Goal: Task Accomplishment & Management: Manage account settings

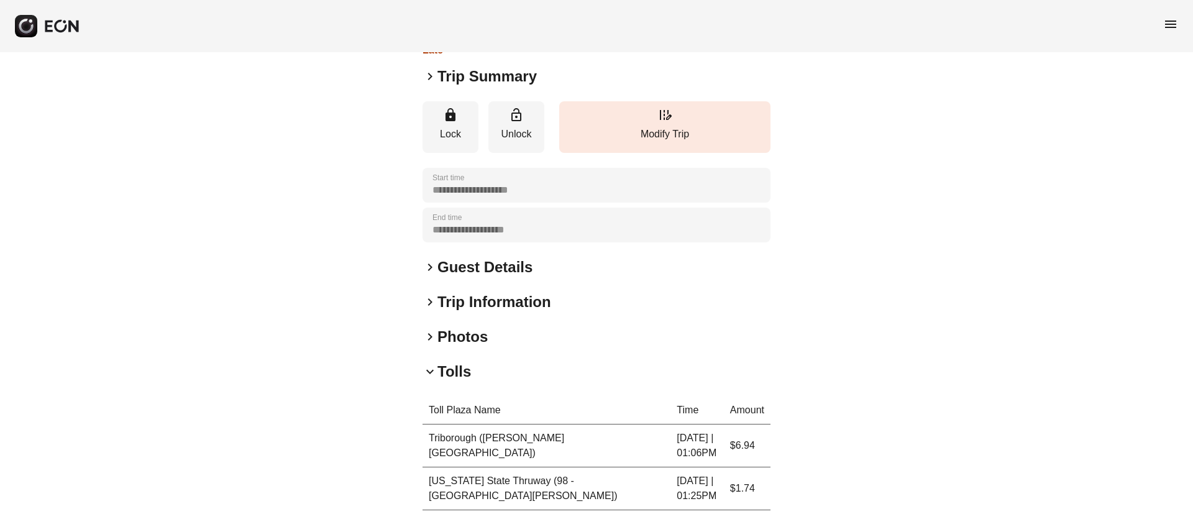
click at [1170, 24] on span "menu" at bounding box center [1170, 24] width 15 height 15
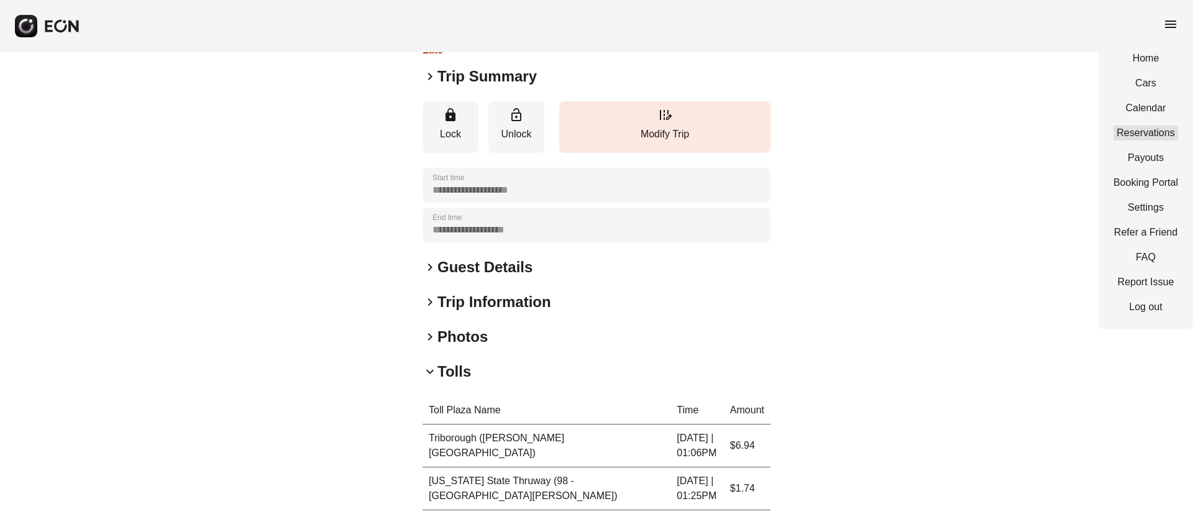
click at [1135, 132] on link "Reservations" at bounding box center [1145, 132] width 65 height 15
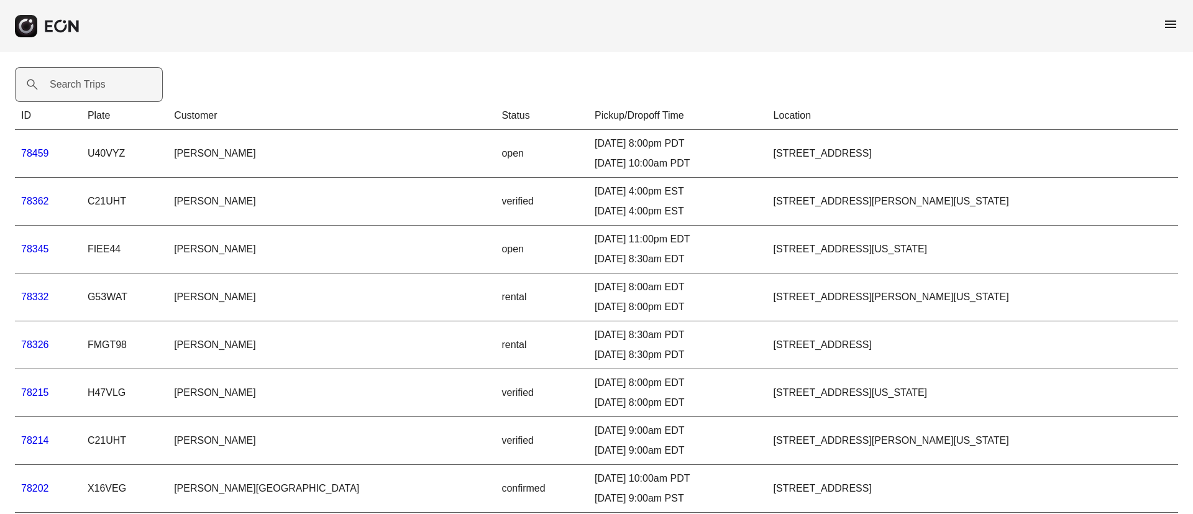
click at [64, 77] on label "Search Trips" at bounding box center [78, 84] width 56 height 15
click at [64, 77] on Trips "Search Trips" at bounding box center [89, 84] width 148 height 35
paste Trips "******"
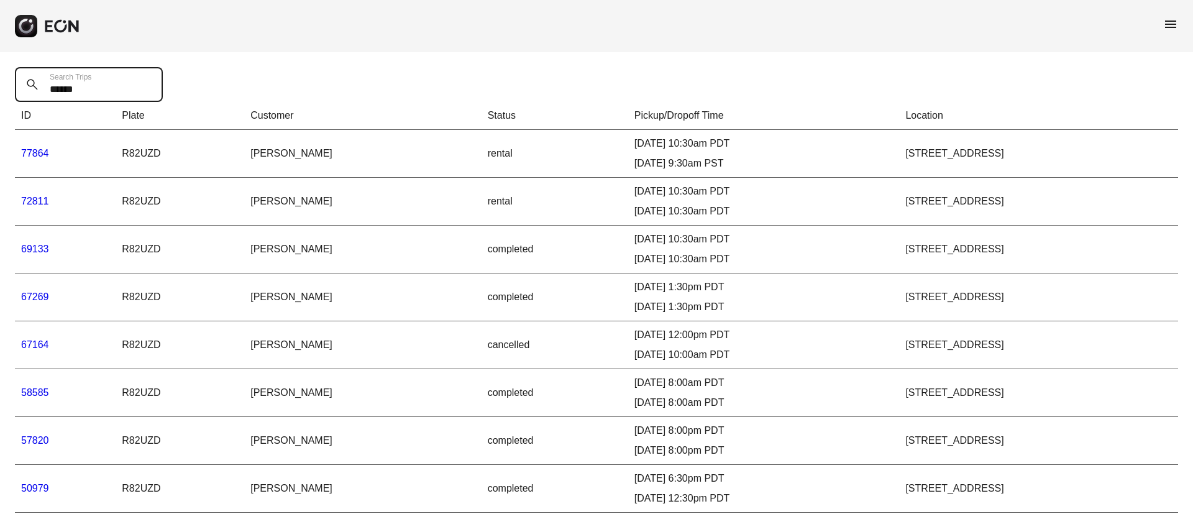
type Trips "******"
click at [34, 154] on link "77864" at bounding box center [35, 153] width 28 height 11
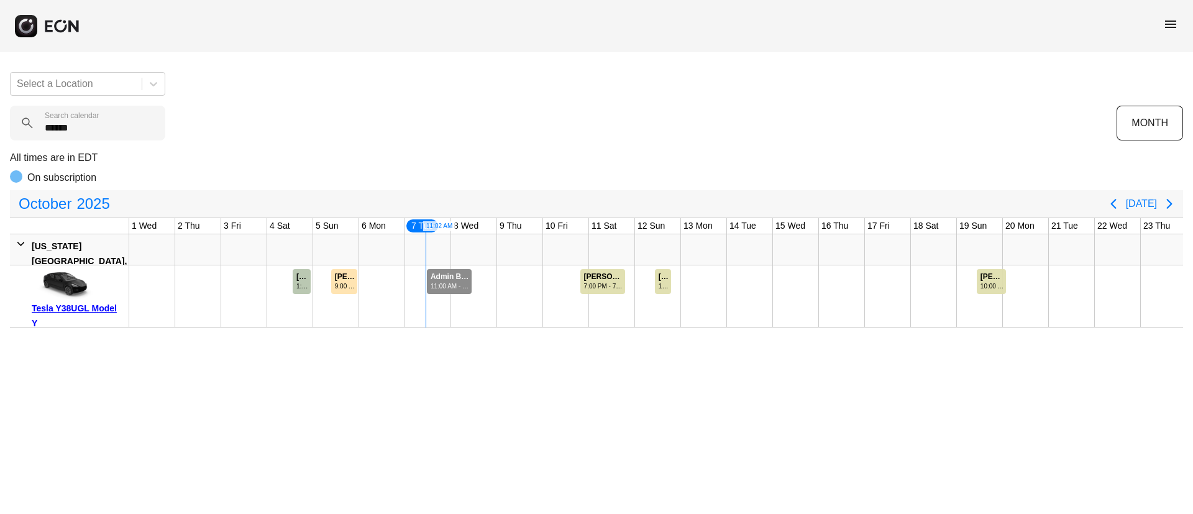
scroll to position [0, 252]
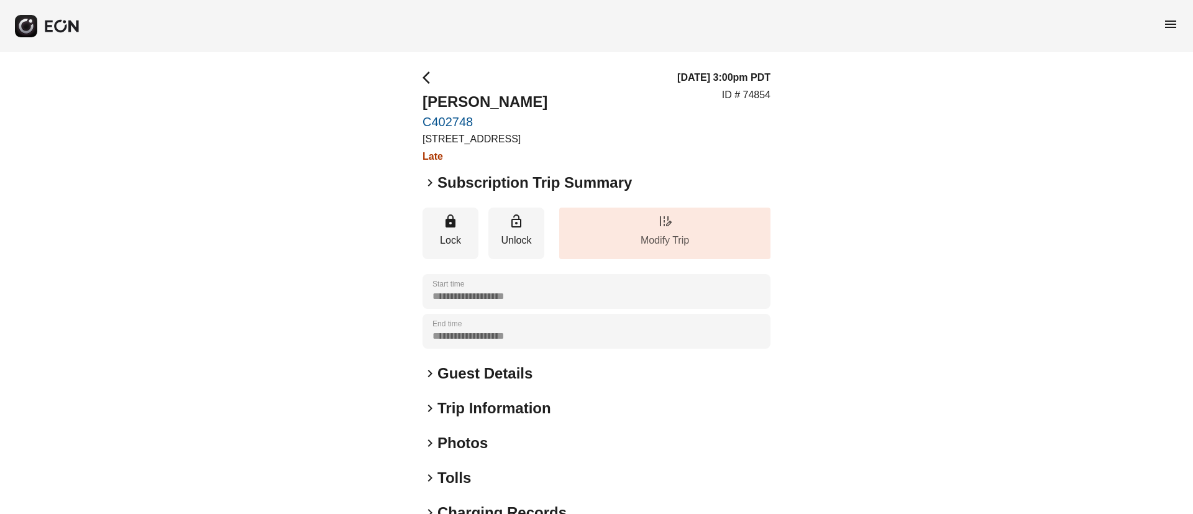
scroll to position [106, 0]
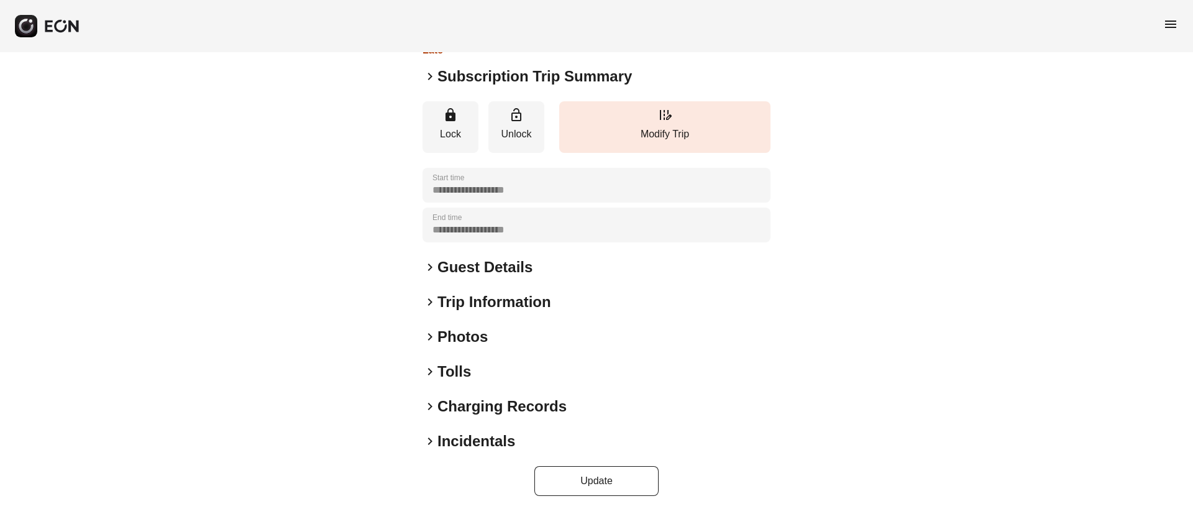
click at [478, 438] on h2 "Incidentals" at bounding box center [476, 441] width 78 height 20
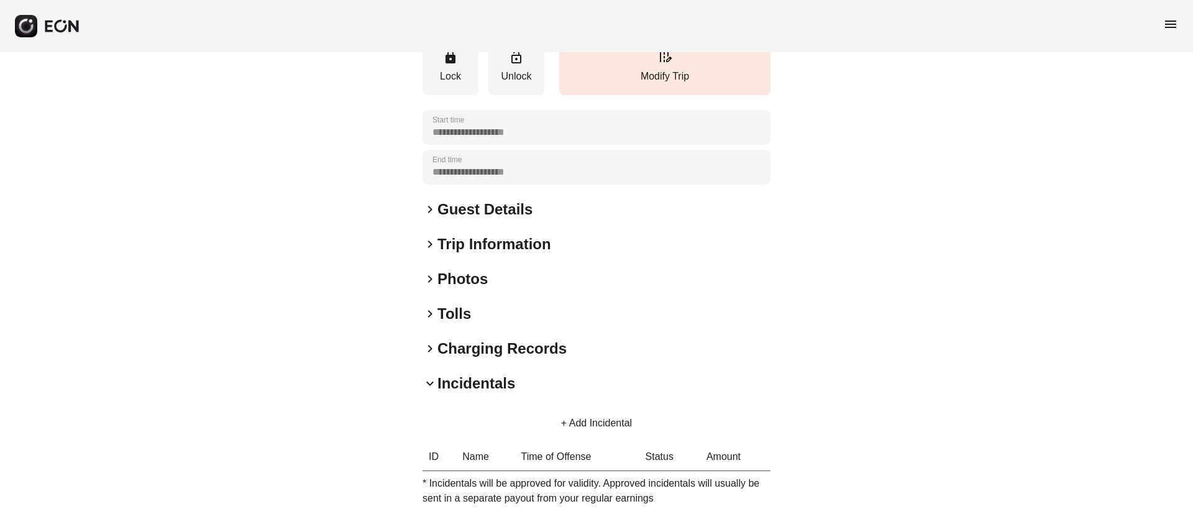
scroll to position [273, 0]
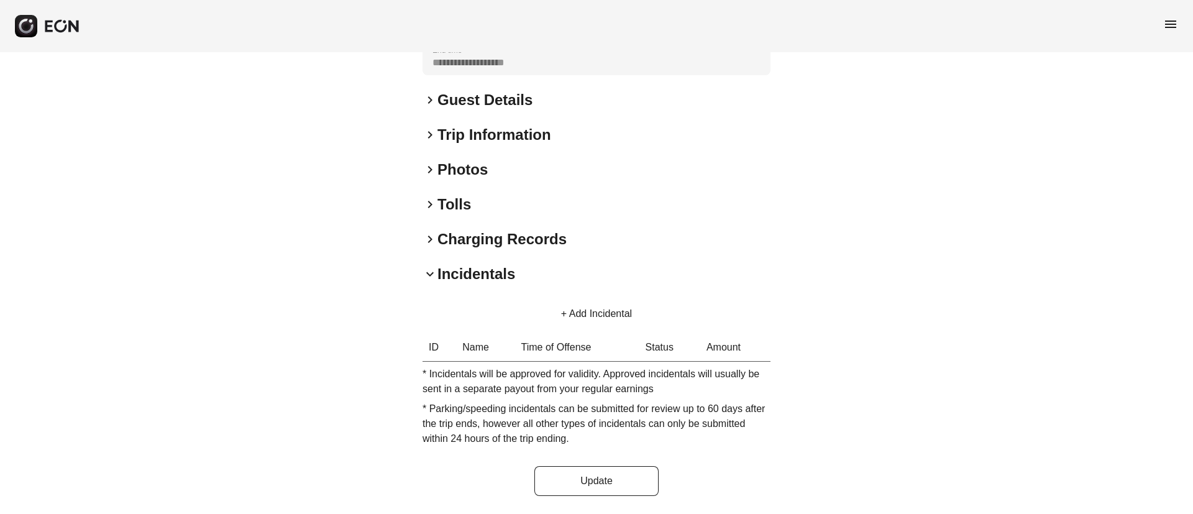
click at [598, 311] on button "+ Add Incidental" at bounding box center [596, 314] width 101 height 30
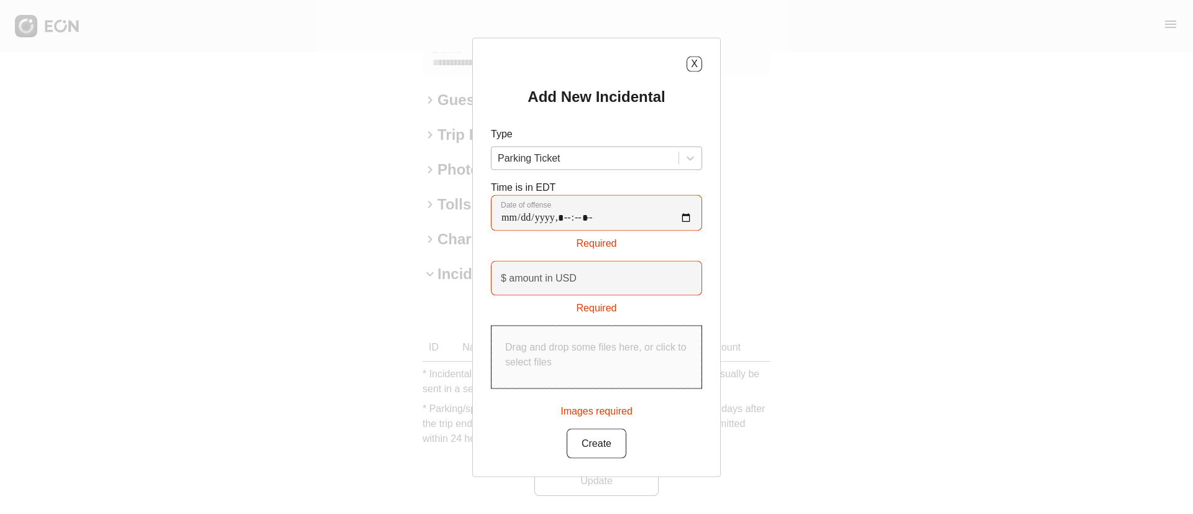
click at [590, 158] on div at bounding box center [585, 157] width 175 height 17
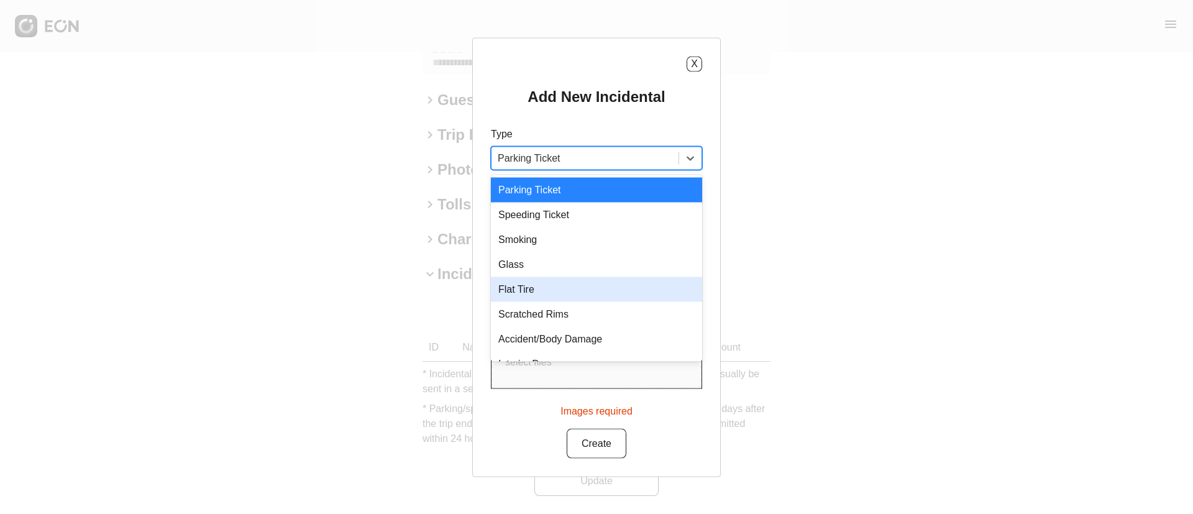
scroll to position [17, 0]
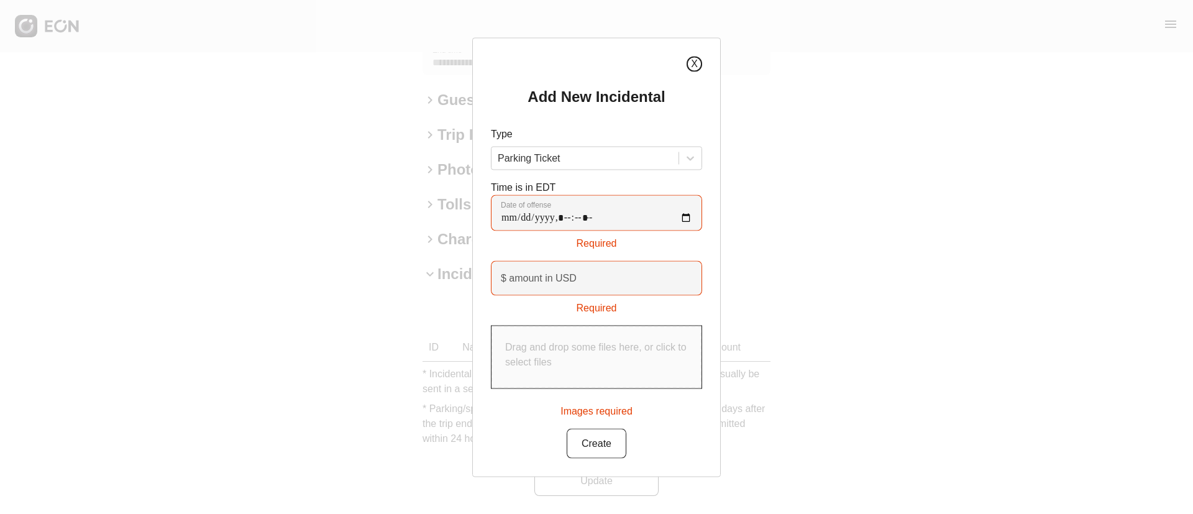
click at [695, 67] on button "X" at bounding box center [694, 64] width 16 height 16
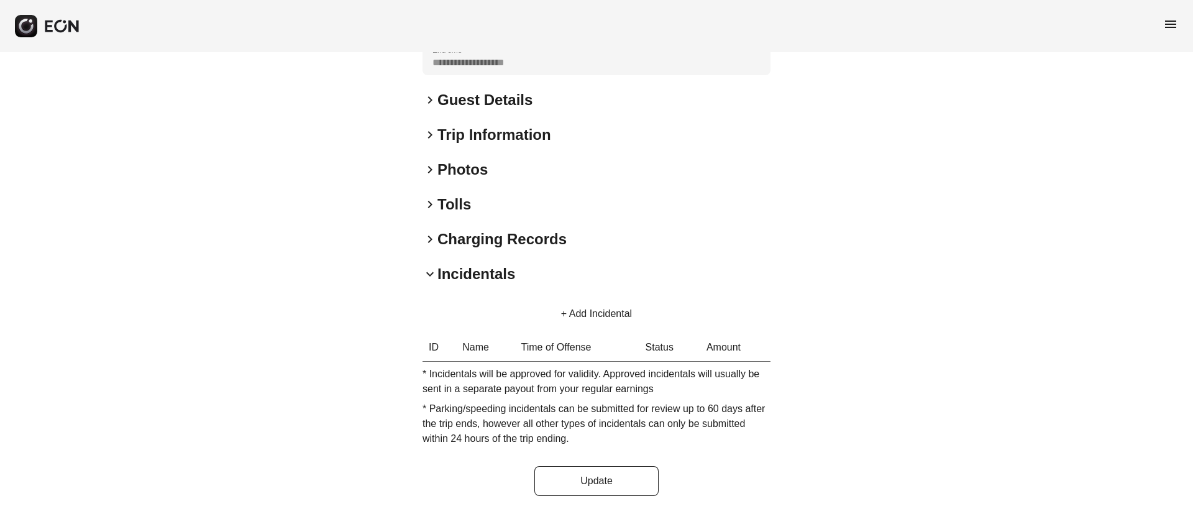
click at [568, 323] on button "+ Add Incidental" at bounding box center [596, 314] width 101 height 30
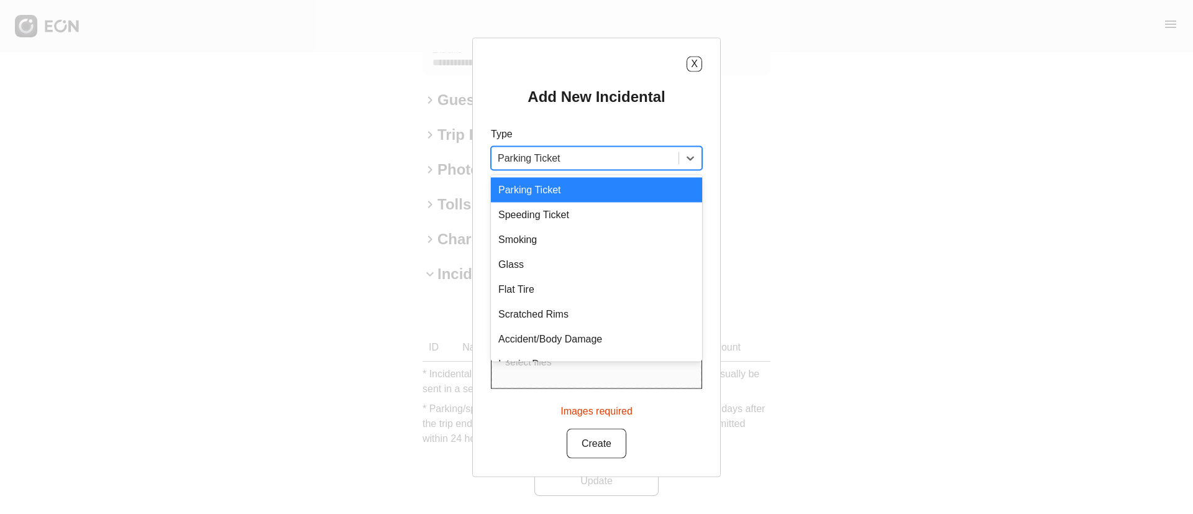
click at [570, 160] on div at bounding box center [585, 157] width 175 height 17
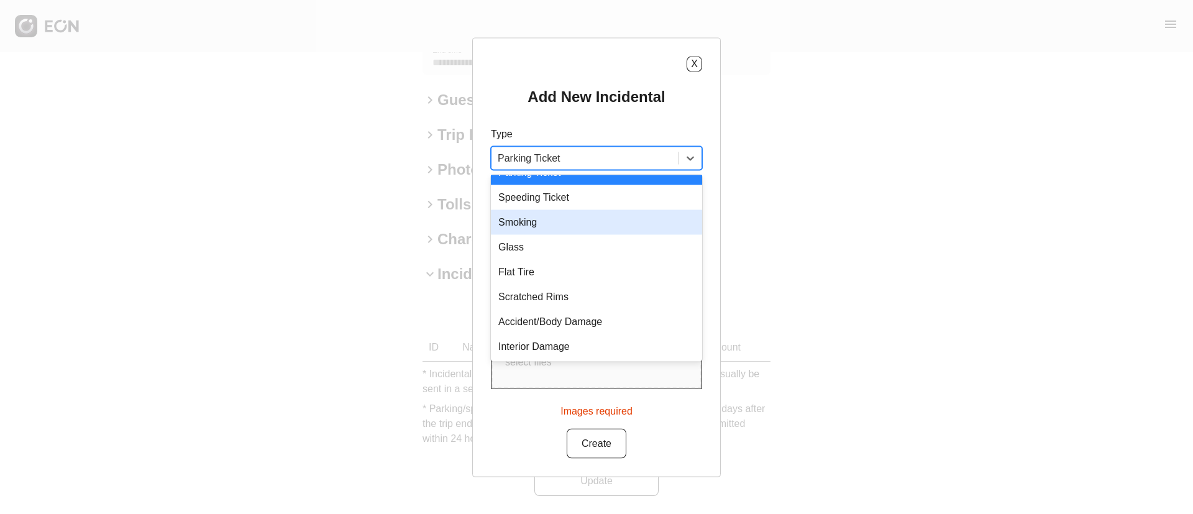
scroll to position [0, 0]
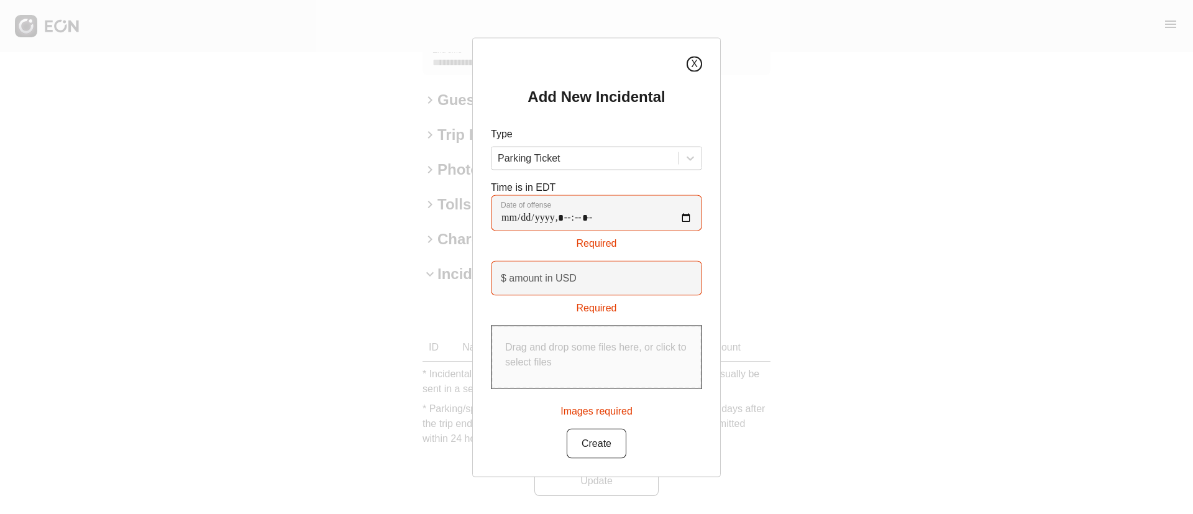
click at [696, 64] on button "X" at bounding box center [694, 64] width 16 height 16
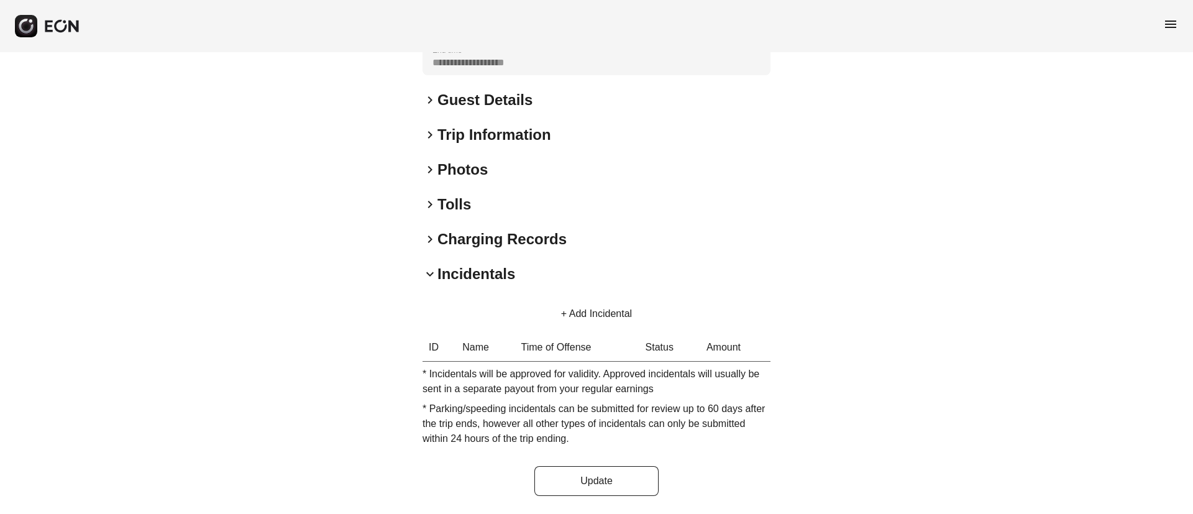
click at [616, 316] on button "+ Add Incidental" at bounding box center [596, 314] width 101 height 30
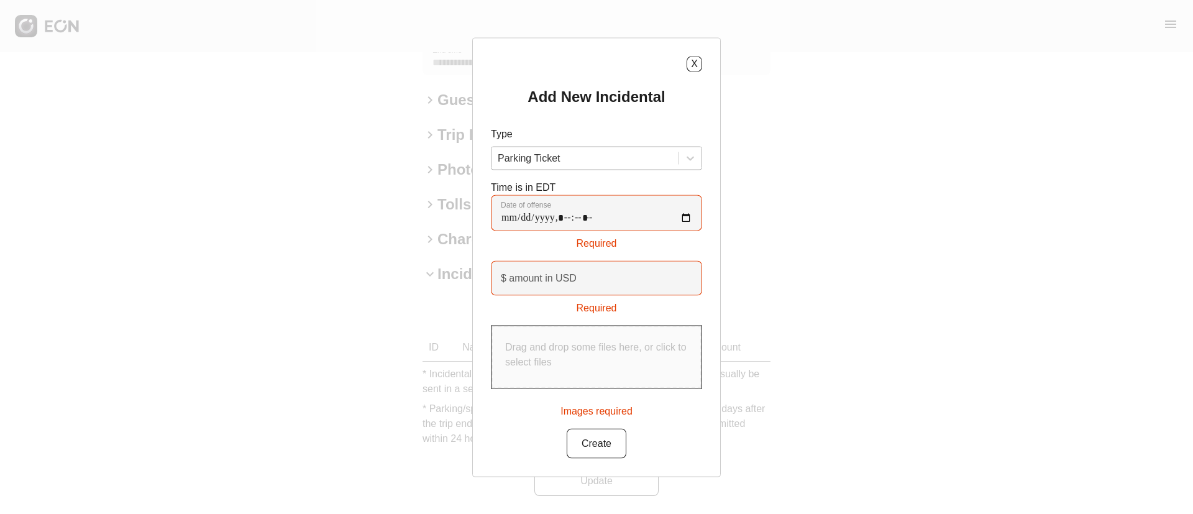
click at [580, 155] on div at bounding box center [585, 157] width 175 height 17
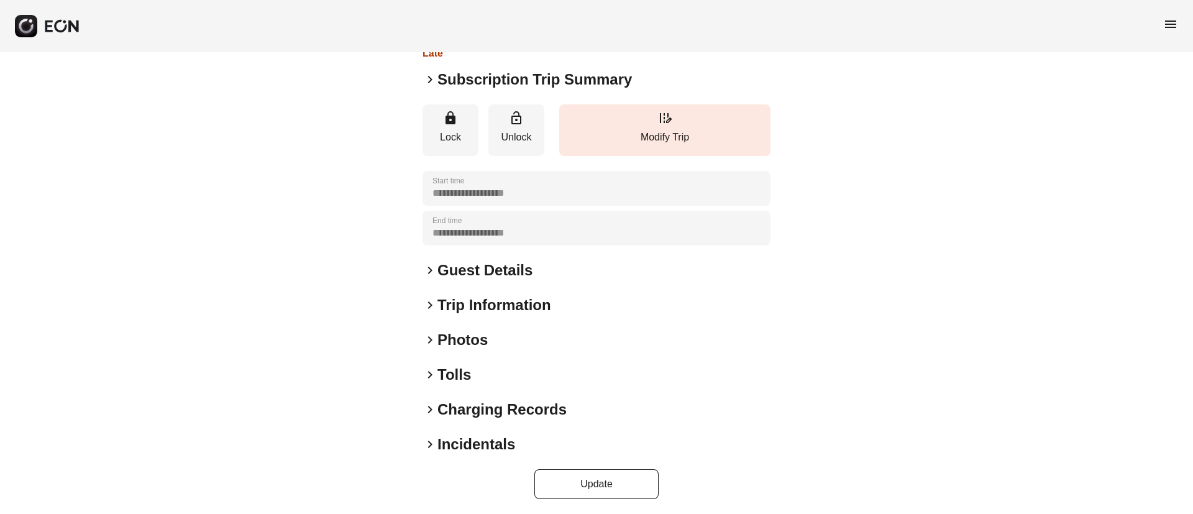
scroll to position [106, 0]
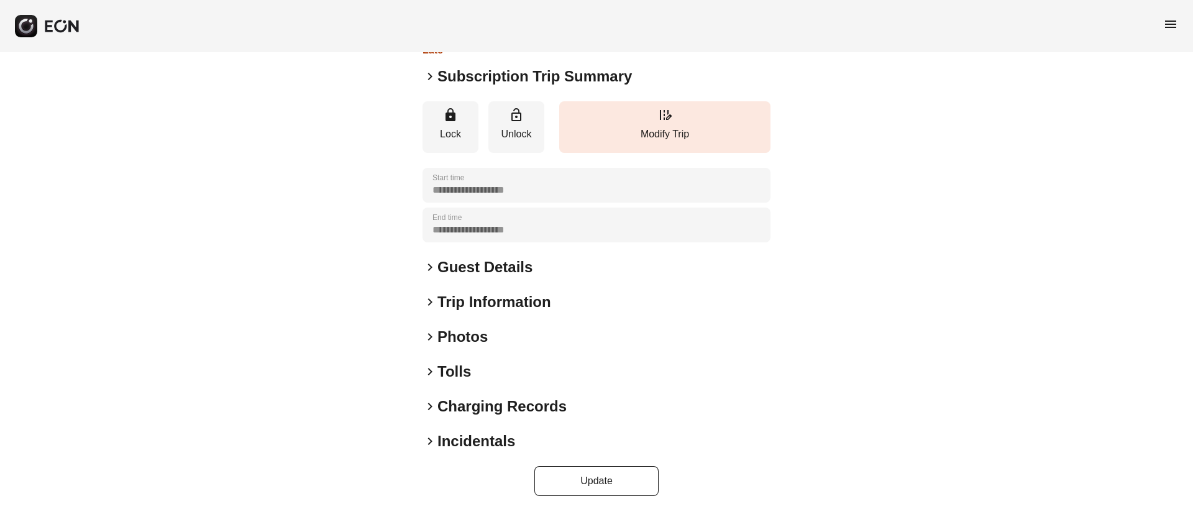
click at [567, 445] on div "keyboard_arrow_right Incidentals" at bounding box center [596, 441] width 348 height 20
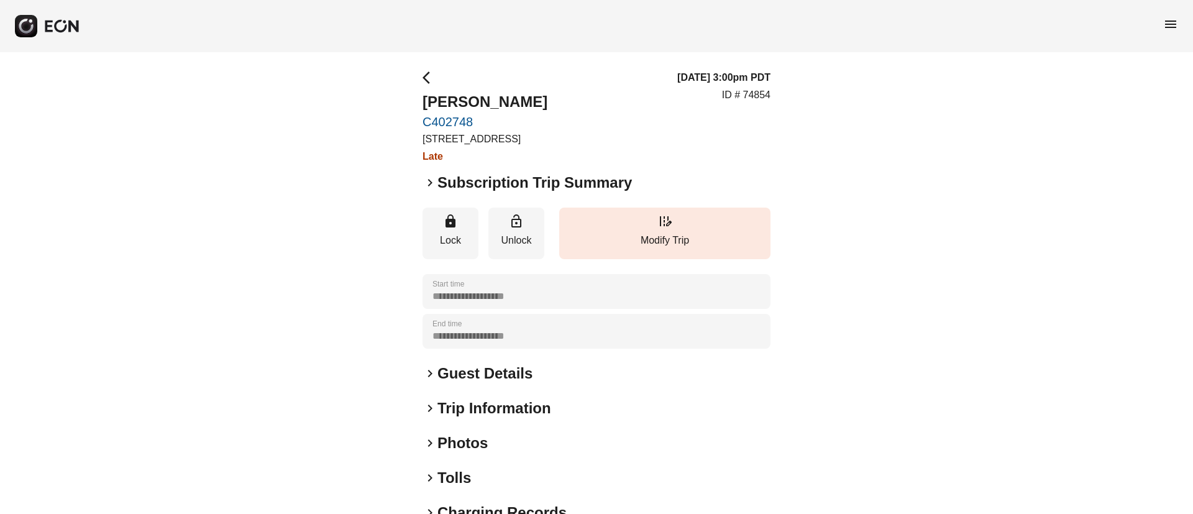
scroll to position [273, 0]
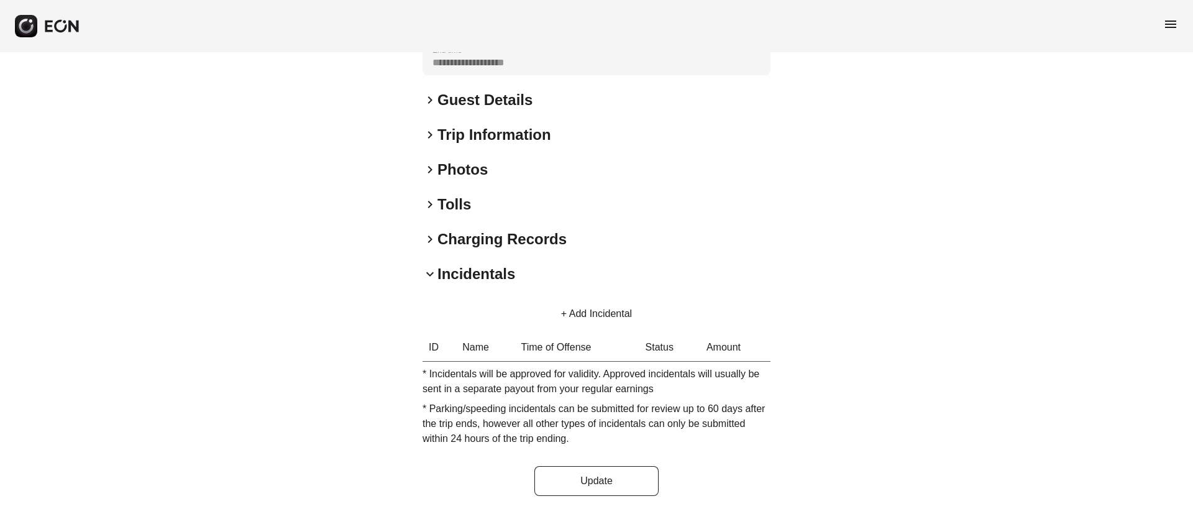
click at [617, 304] on button "+ Add Incidental" at bounding box center [596, 314] width 101 height 30
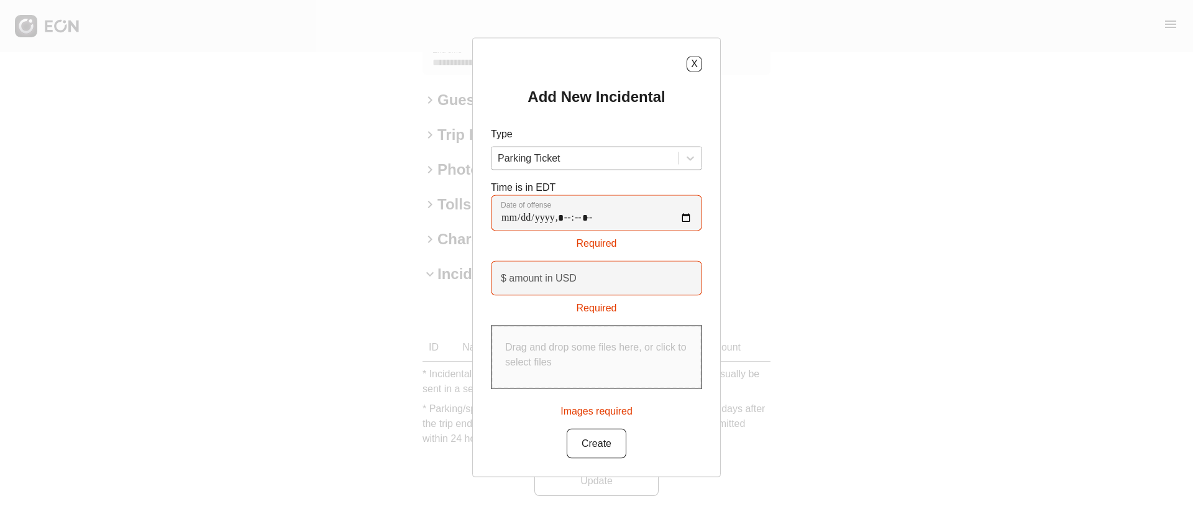
click at [570, 163] on div at bounding box center [585, 157] width 175 height 17
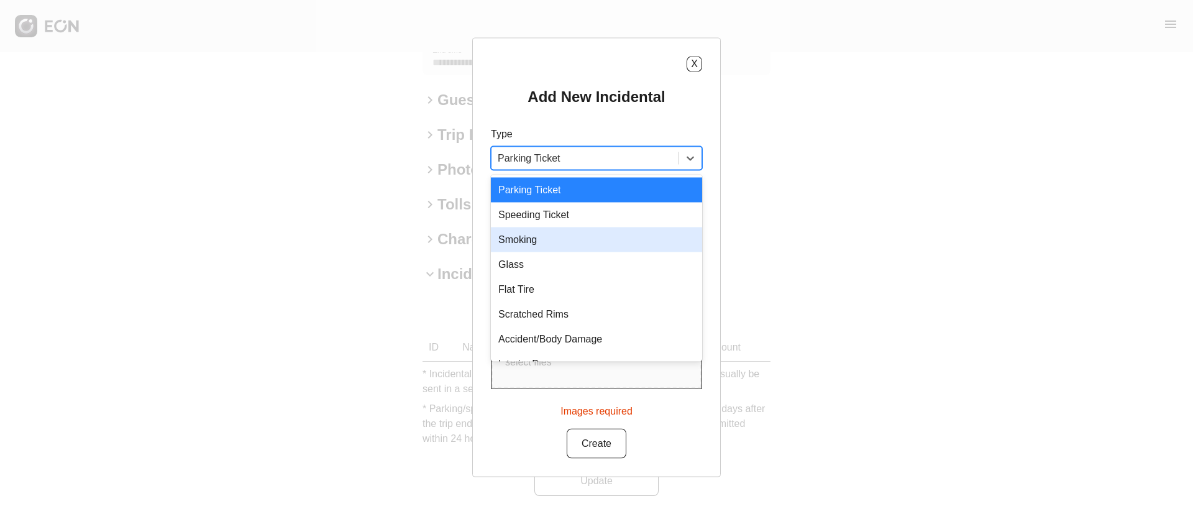
click at [566, 242] on div "Smoking" at bounding box center [596, 239] width 211 height 25
type USD "***"
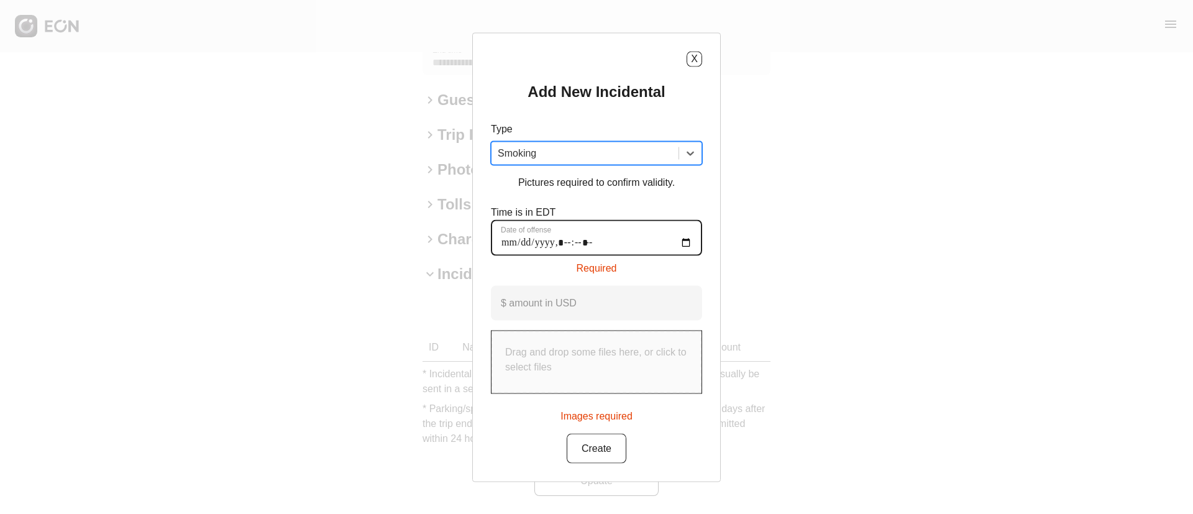
click at [678, 241] on offense "Date of offense" at bounding box center [596, 237] width 211 height 36
click at [689, 242] on offense "Date of offense" at bounding box center [596, 237] width 211 height 36
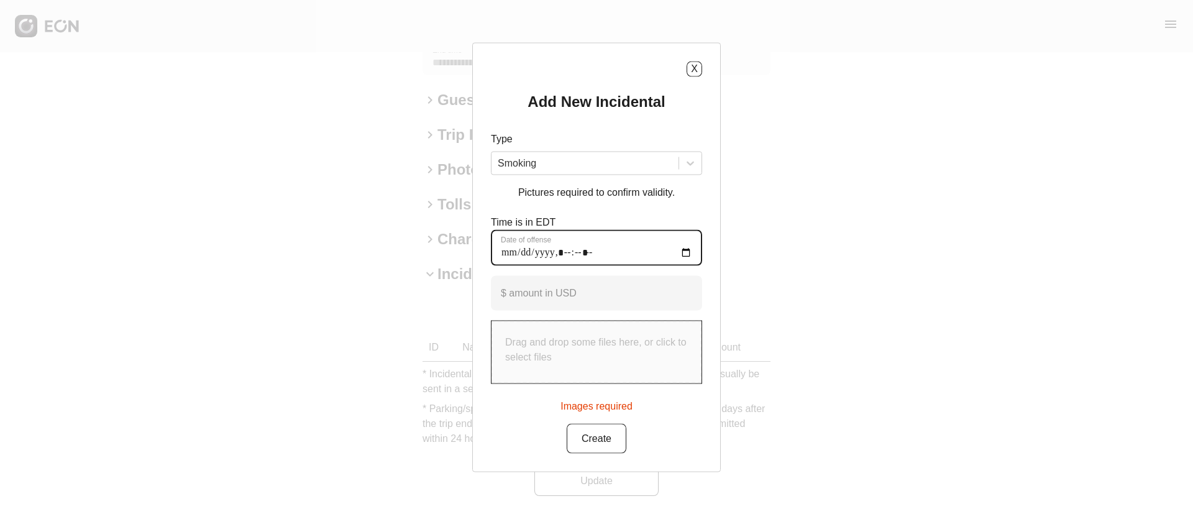
click at [687, 253] on offense "Date of offense" at bounding box center [596, 247] width 211 height 36
type offense "**********"
click at [621, 227] on div "Time is in EDT Date of offense" at bounding box center [596, 239] width 211 height 51
click at [575, 359] on p "Drag and drop some files here, or click to select files" at bounding box center [596, 349] width 183 height 30
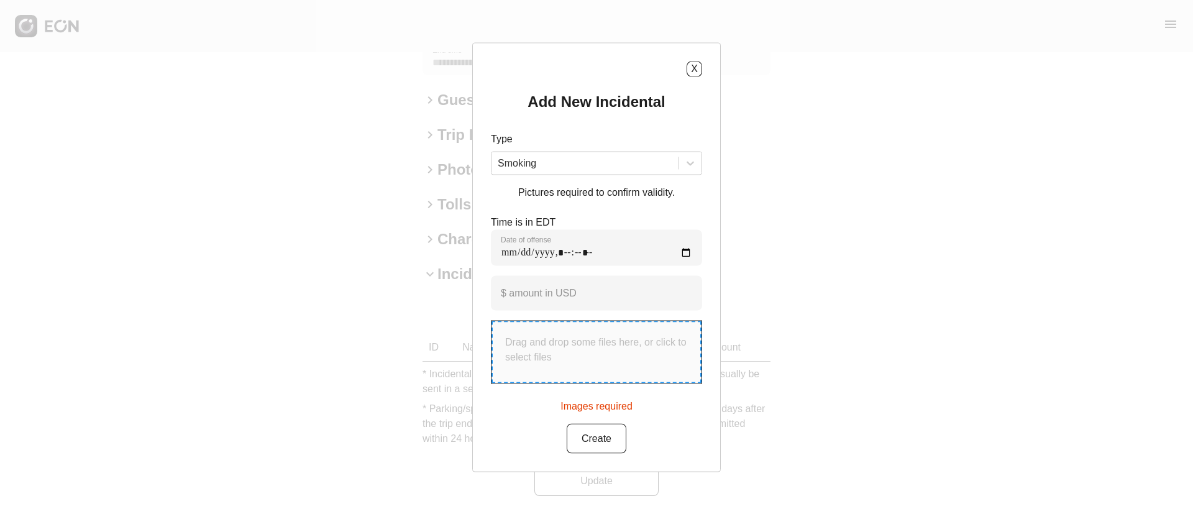
type input "**********"
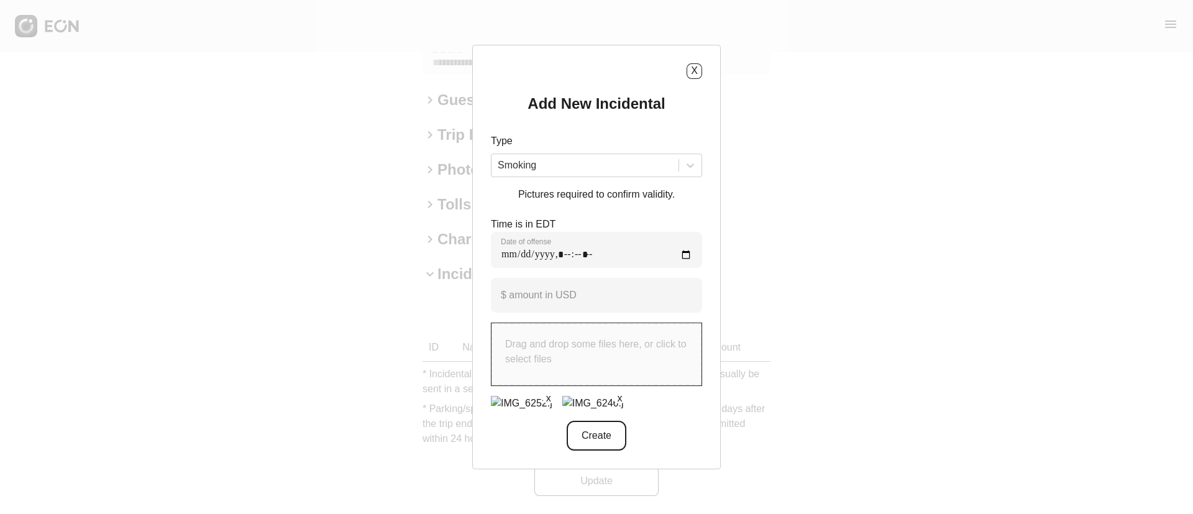
click at [608, 450] on button "Create" at bounding box center [596, 436] width 60 height 30
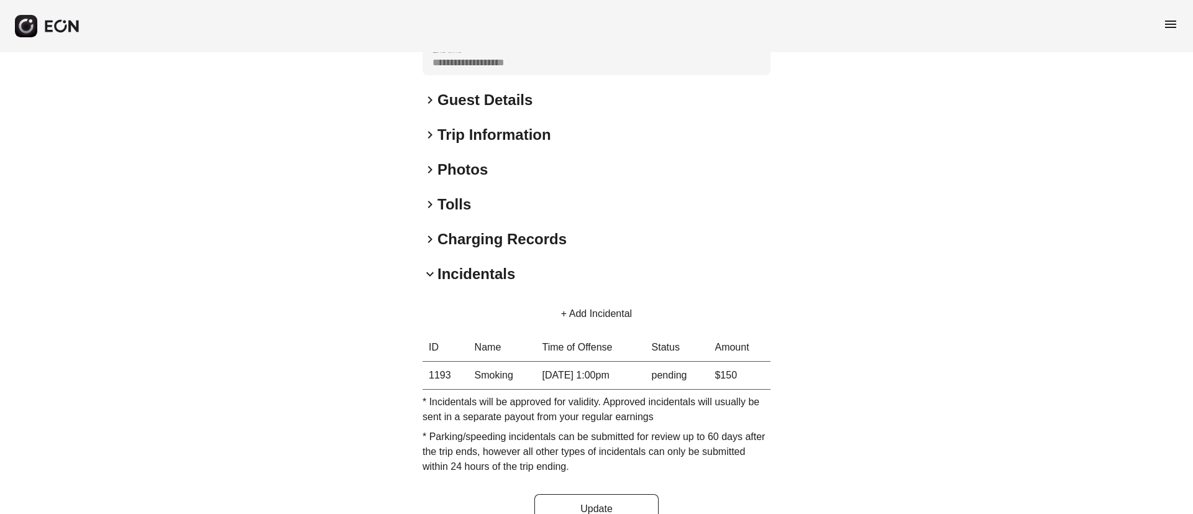
click at [593, 310] on button "+ Add Incidental" at bounding box center [596, 314] width 101 height 30
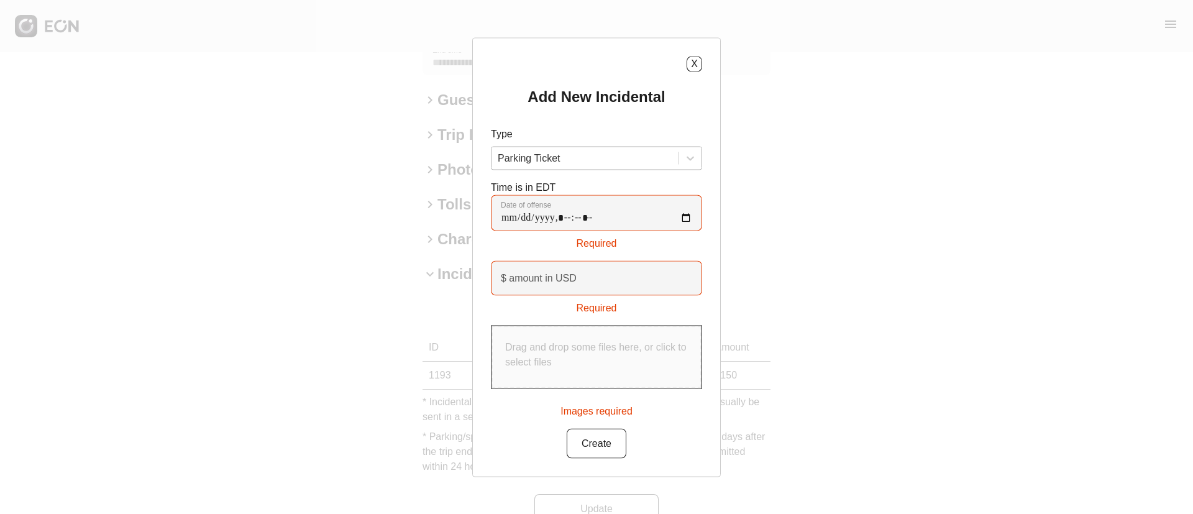
click at [551, 157] on div at bounding box center [585, 157] width 175 height 17
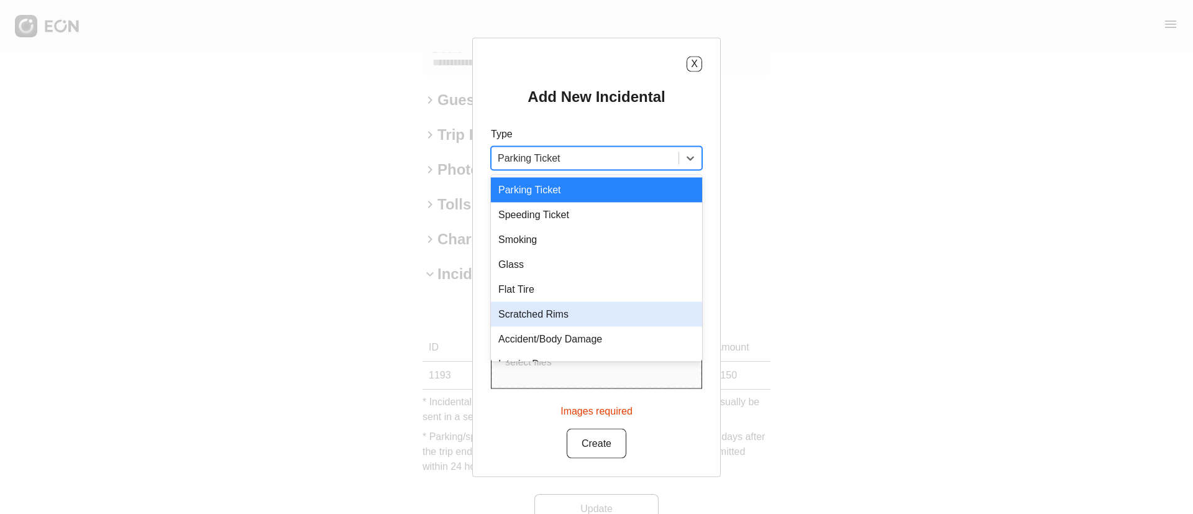
click at [576, 317] on div "Scratched Rims" at bounding box center [596, 313] width 211 height 25
type USD "***"
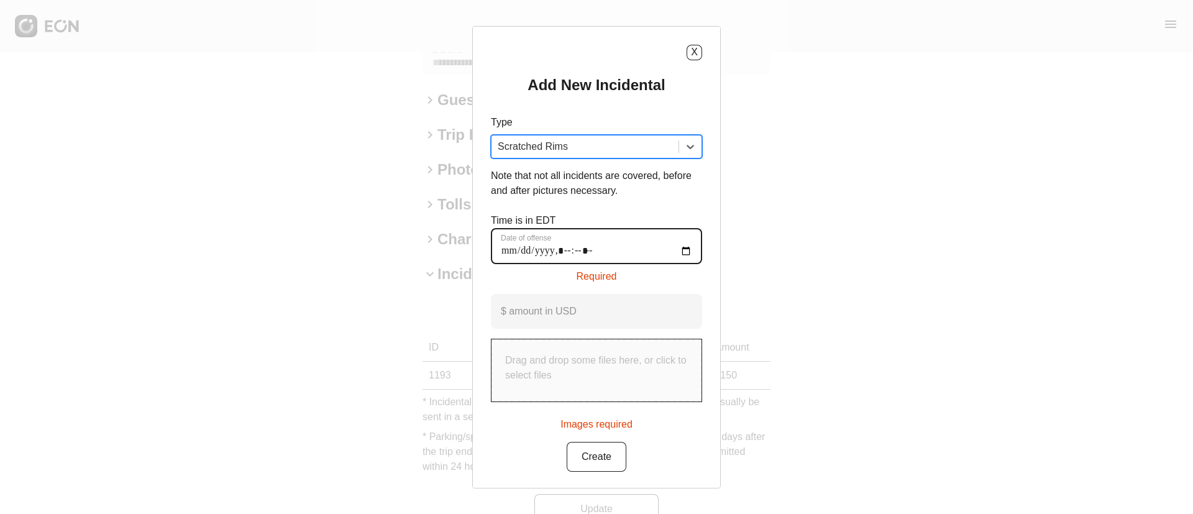
click at [599, 254] on offense "Date of offense" at bounding box center [596, 245] width 211 height 36
click at [681, 249] on offense "Date of offense" at bounding box center [596, 245] width 211 height 36
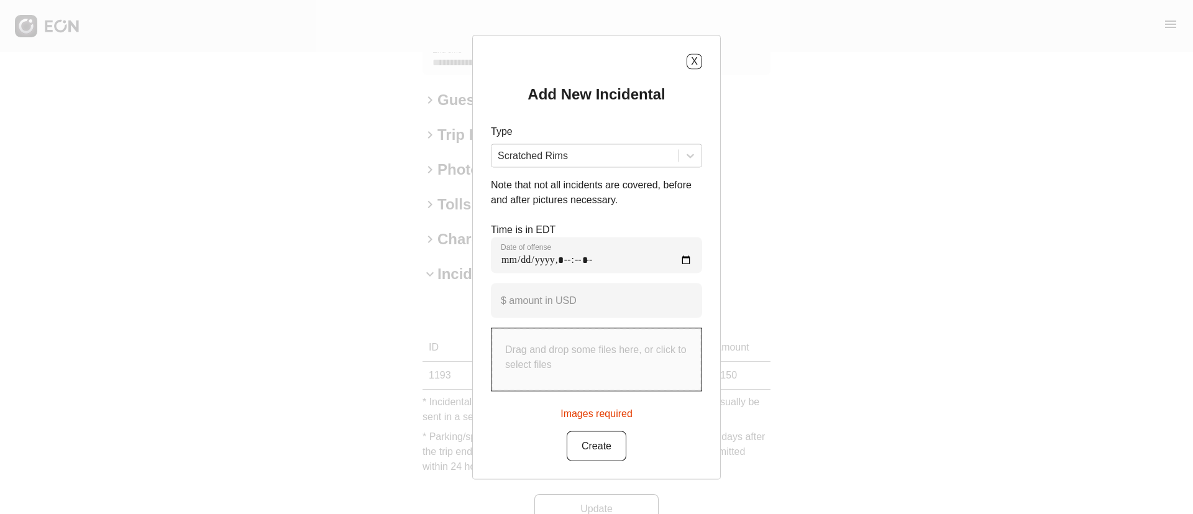
type offense "**********"
click at [625, 212] on div "Add New Incidental Type Scratched Rims Note that not all incidents are covered,…" at bounding box center [596, 272] width 211 height 376
click at [596, 342] on p "Drag and drop some files here, or click to select files" at bounding box center [596, 357] width 183 height 30
type input "**********"
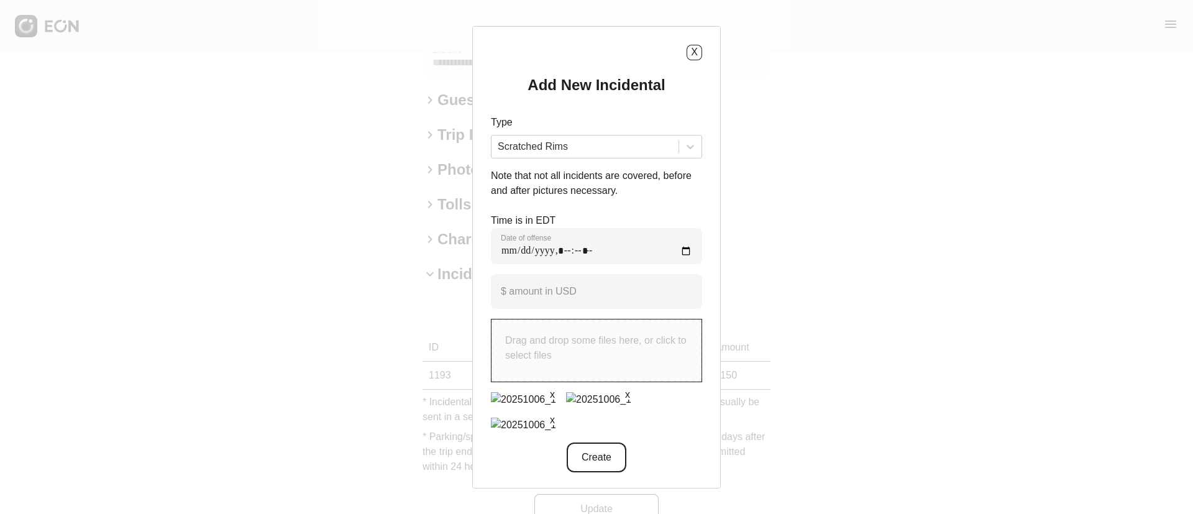
click at [611, 451] on button "Create" at bounding box center [596, 457] width 60 height 30
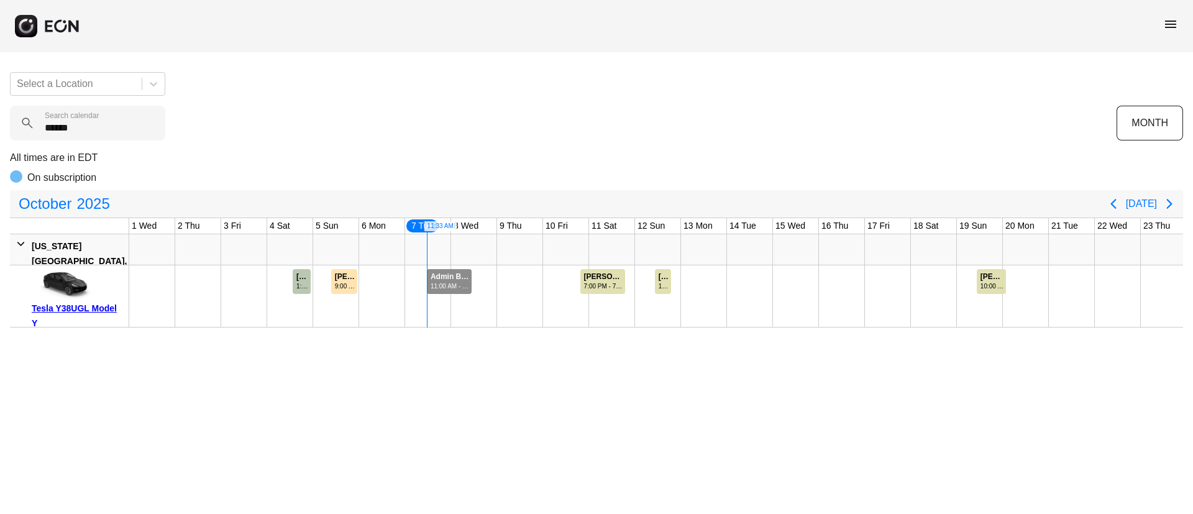
scroll to position [0, 252]
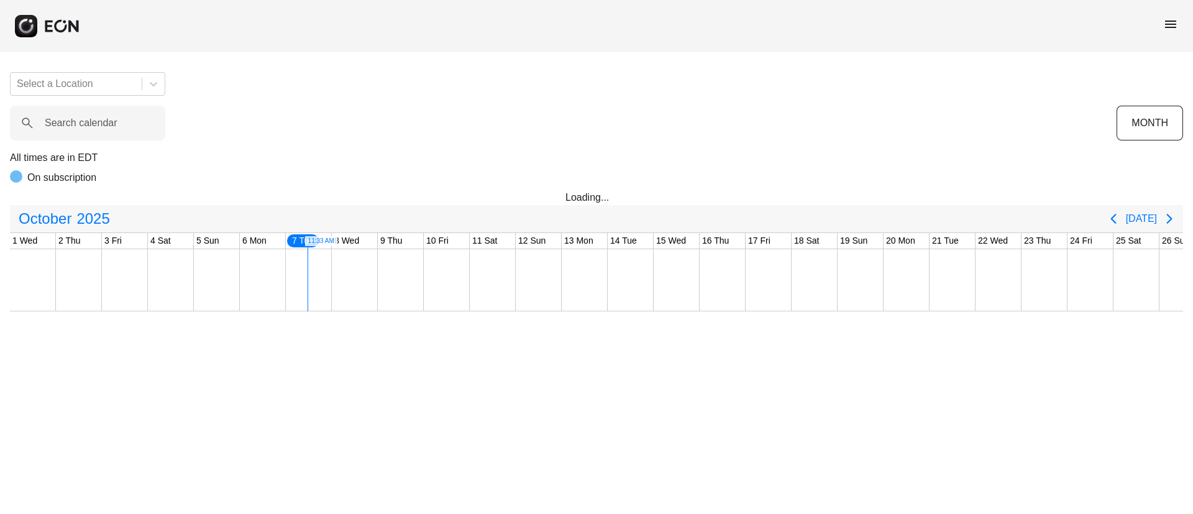
scroll to position [0, 252]
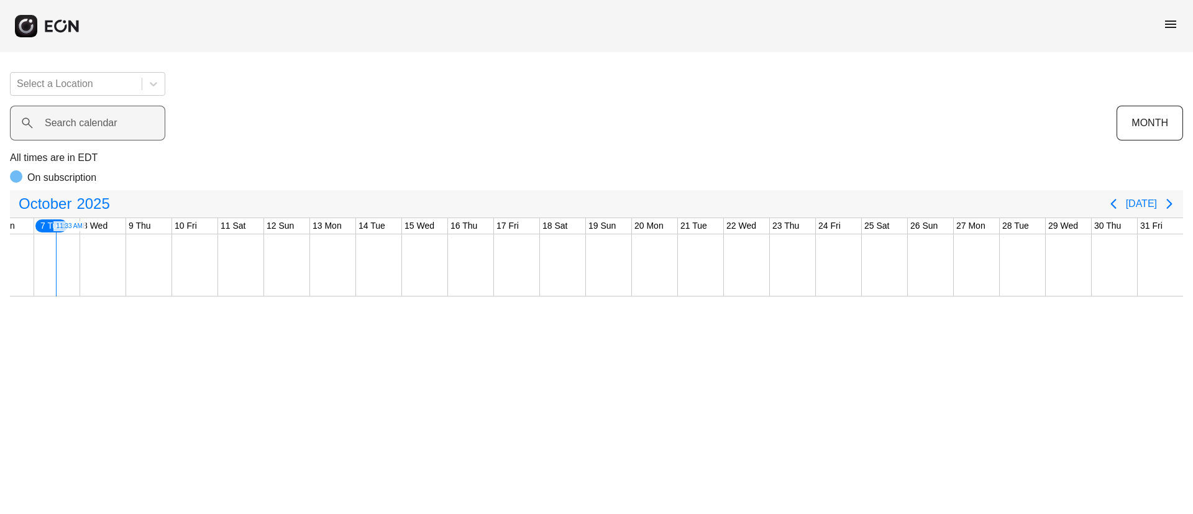
click at [87, 127] on label "Search calendar" at bounding box center [81, 123] width 73 height 15
click at [87, 127] on calendar "Search calendar" at bounding box center [87, 123] width 155 height 35
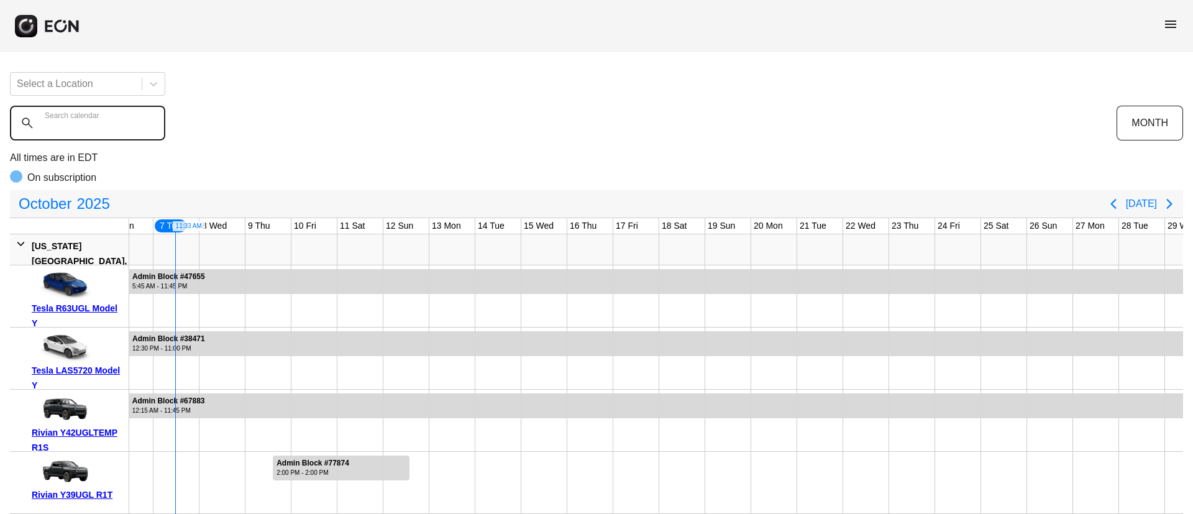
paste calendar "******"
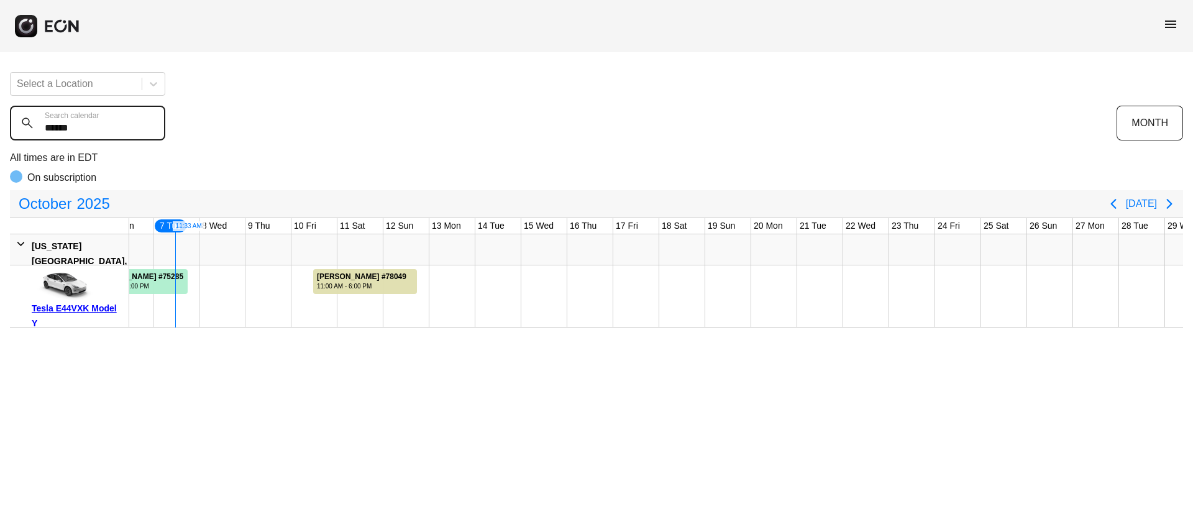
type calendar "******"
drag, startPoint x: 96, startPoint y: 137, endPoint x: 7, endPoint y: 132, distance: 89.0
click at [7, 132] on div "Select a Location ****** Search calendar MONTH All times are in EDT On subscrip…" at bounding box center [596, 194] width 1193 height 265
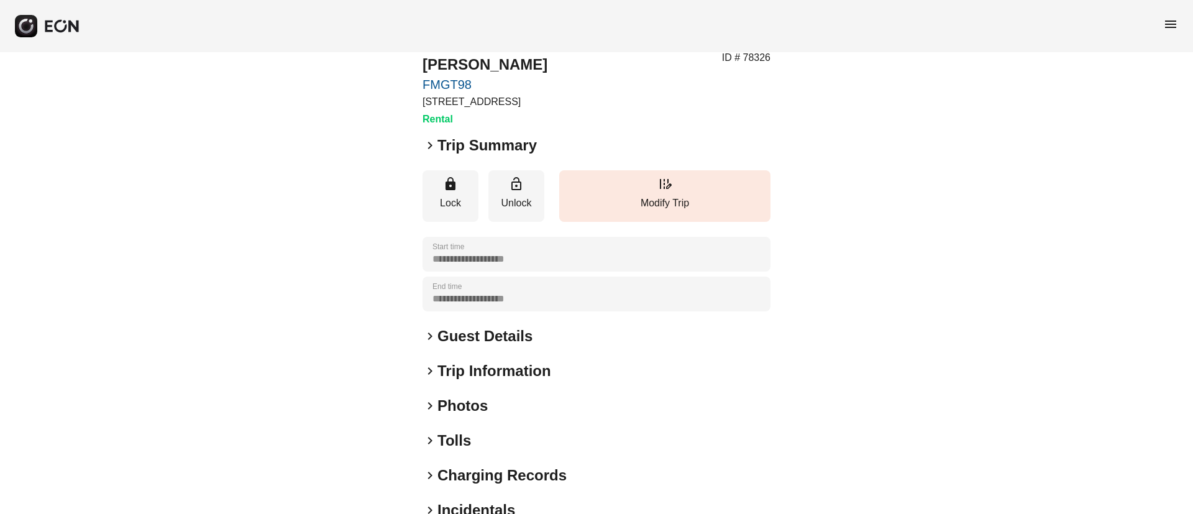
scroll to position [93, 0]
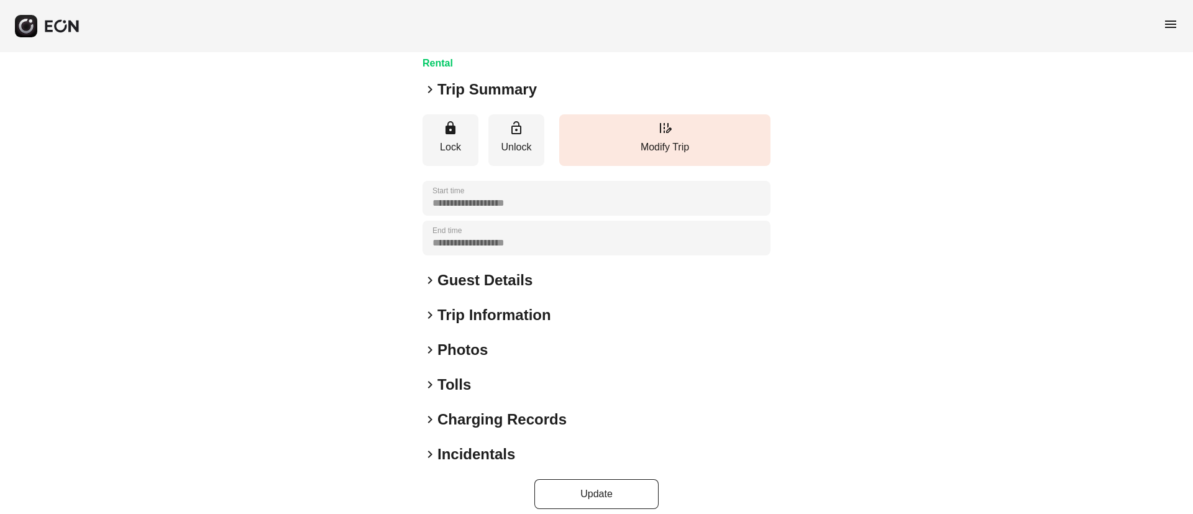
click at [537, 350] on div "keyboard_arrow_right Photos" at bounding box center [596, 350] width 348 height 20
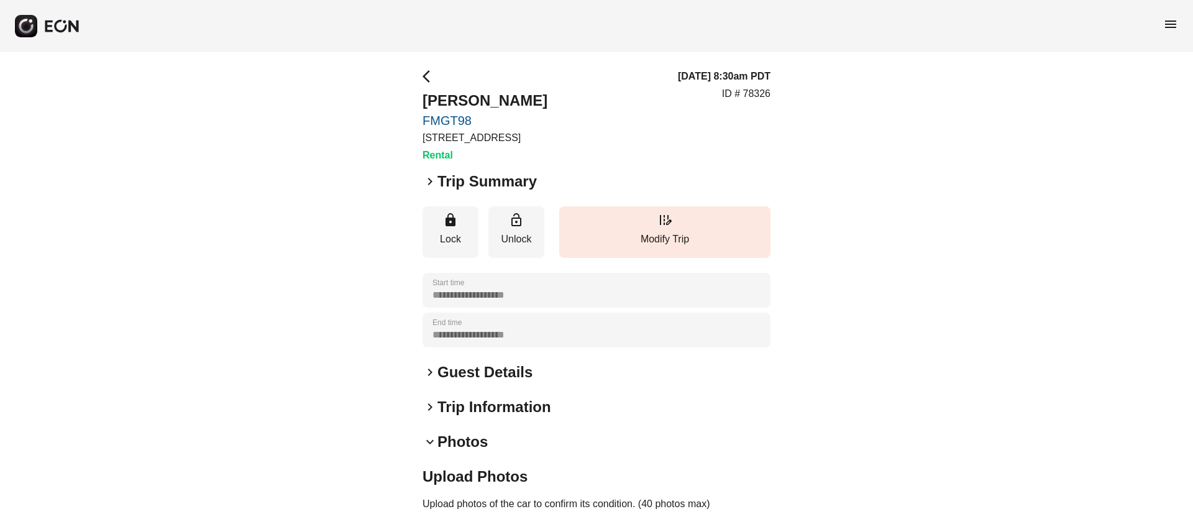
scroll to position [0, 0]
click at [521, 441] on div "keyboard_arrow_down Photos" at bounding box center [596, 443] width 348 height 20
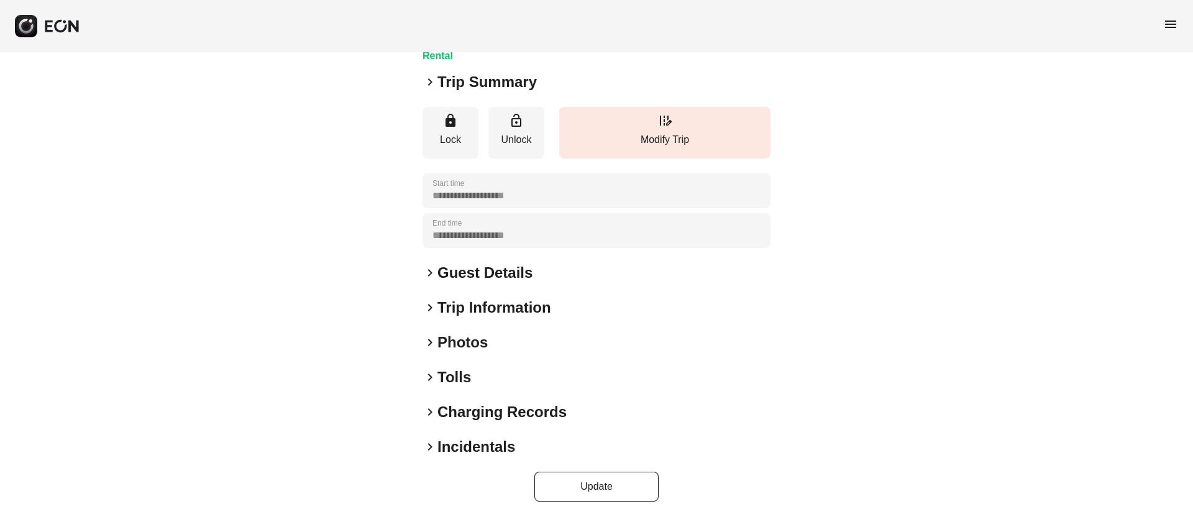
scroll to position [106, 0]
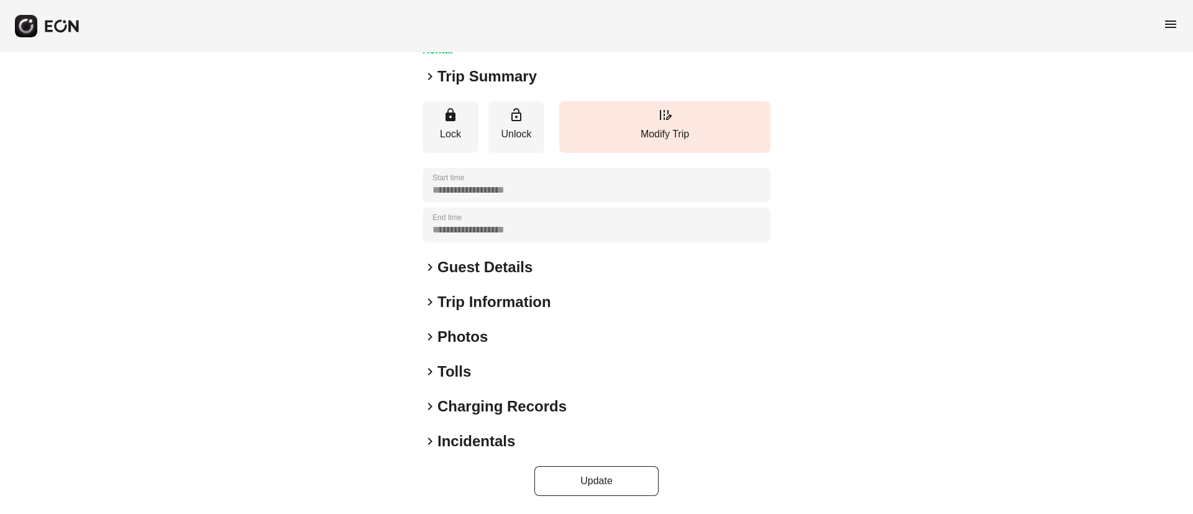
click at [511, 335] on div "keyboard_arrow_right Photos" at bounding box center [596, 337] width 348 height 20
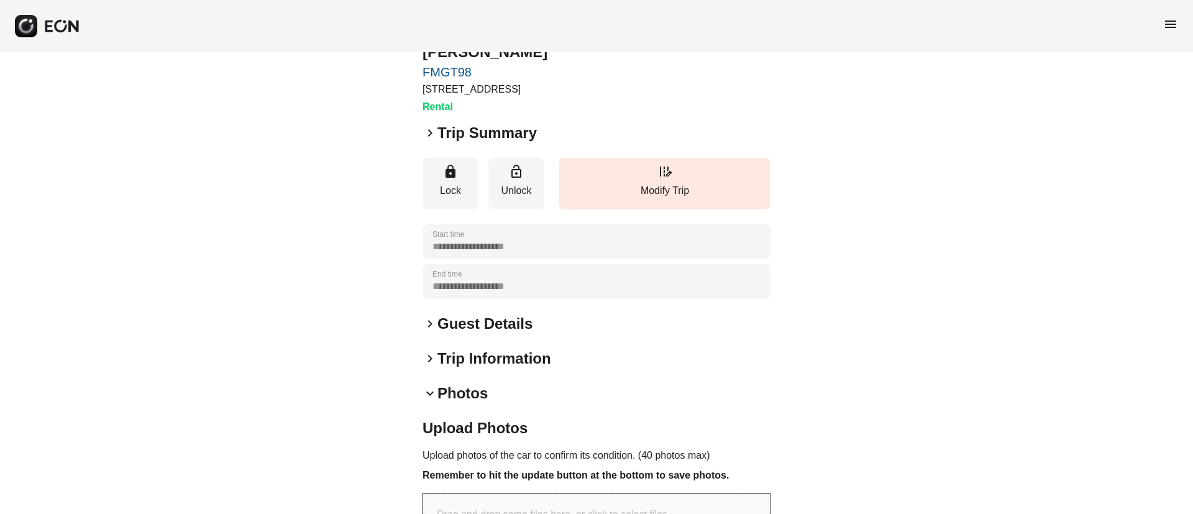
scroll to position [0, 0]
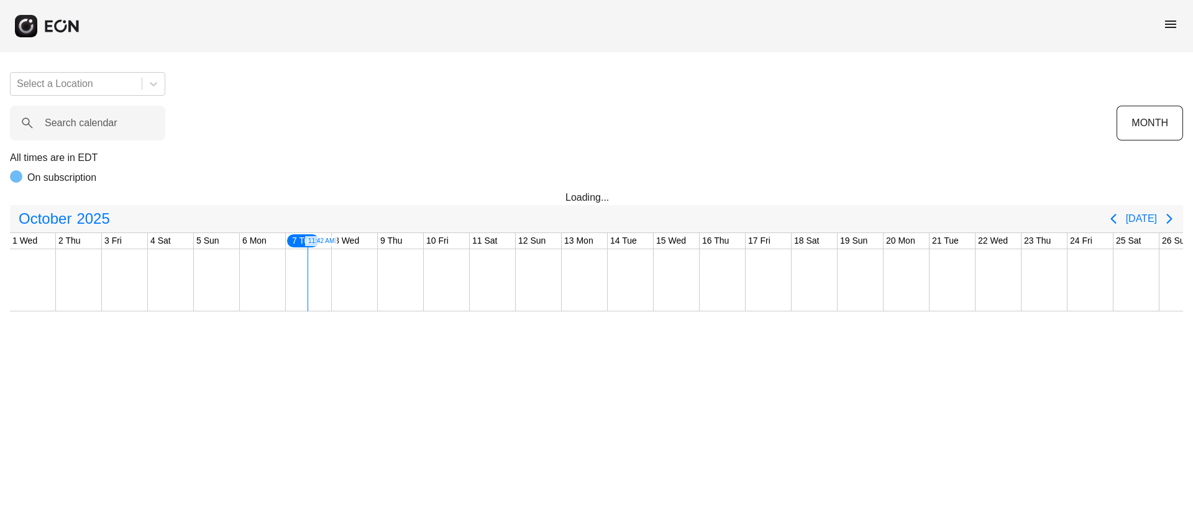
scroll to position [0, 252]
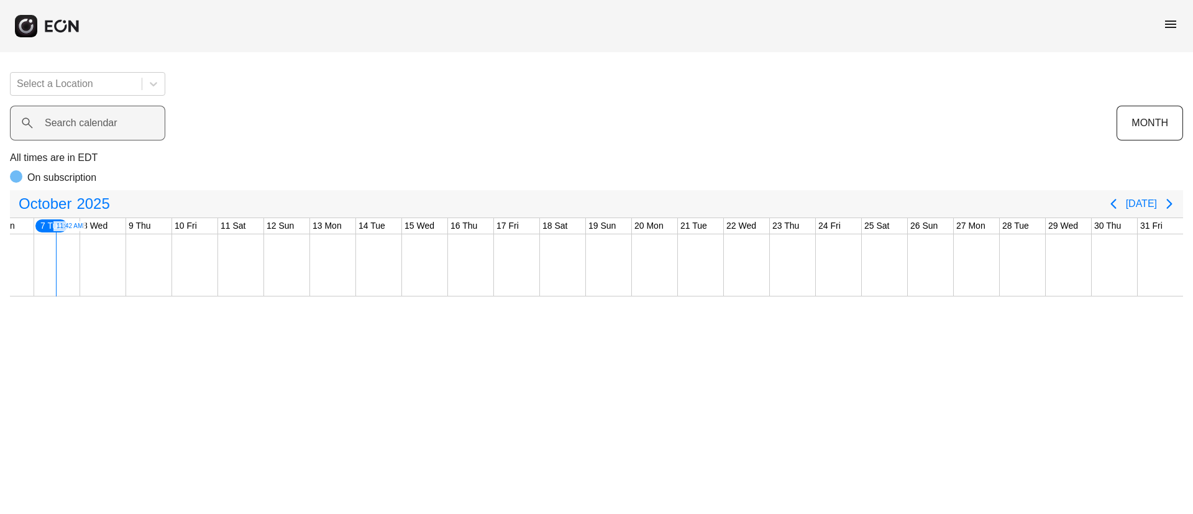
click at [111, 129] on label "Search calendar" at bounding box center [81, 123] width 73 height 15
click at [111, 129] on calendar "Search calendar" at bounding box center [87, 123] width 155 height 35
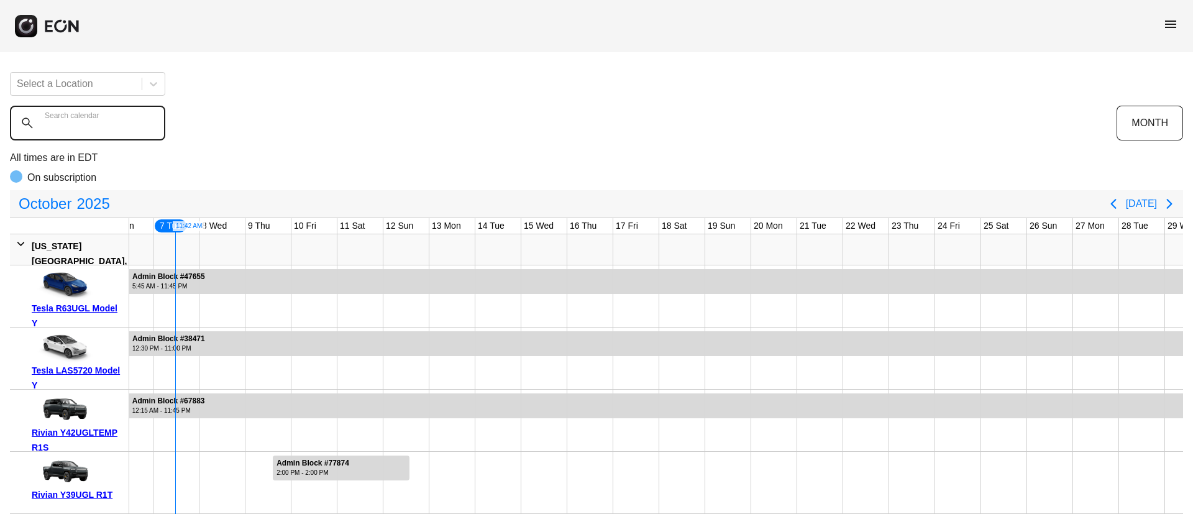
paste calendar "******"
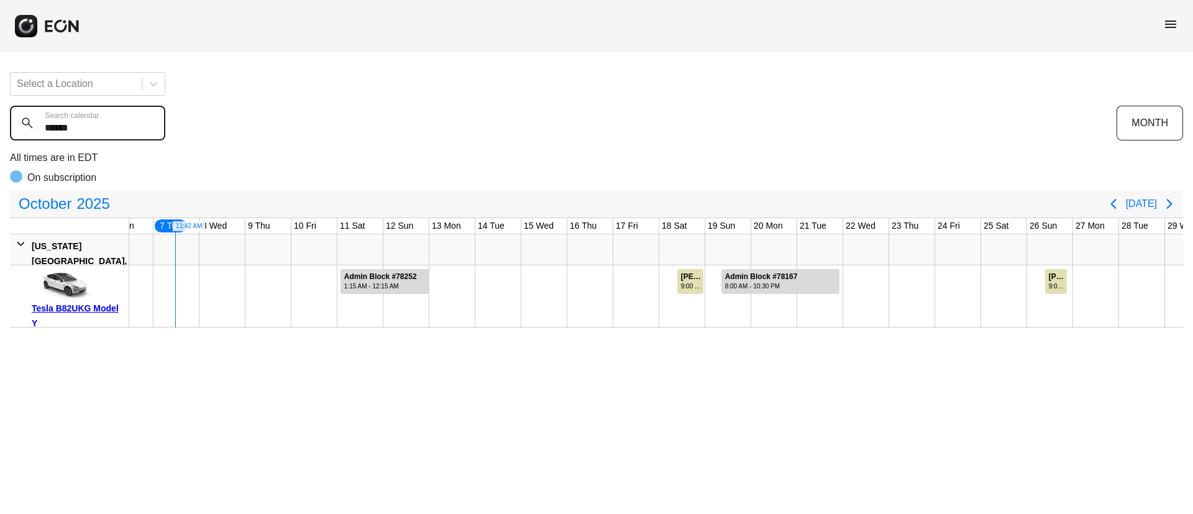
type calendar "******"
click at [398, 279] on div "Admin Block #78252" at bounding box center [380, 276] width 73 height 9
click at [360, 280] on div "Admin Block #78252" at bounding box center [380, 276] width 73 height 9
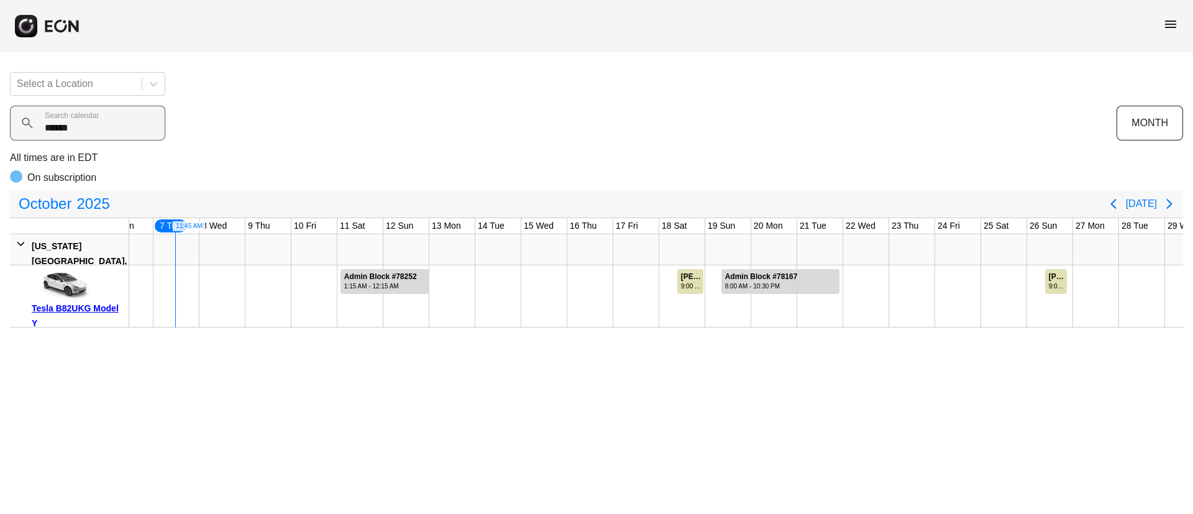
drag, startPoint x: 72, startPoint y: 135, endPoint x: 62, endPoint y: 132, distance: 10.4
click at [62, 132] on div "Select a Location ****** Search calendar MONTH All times are in EDT On subscrip…" at bounding box center [596, 194] width 1193 height 265
drag, startPoint x: 108, startPoint y: 126, endPoint x: 20, endPoint y: 125, distance: 88.2
click at [20, 125] on div "****** Search calendar" at bounding box center [563, 123] width 1106 height 35
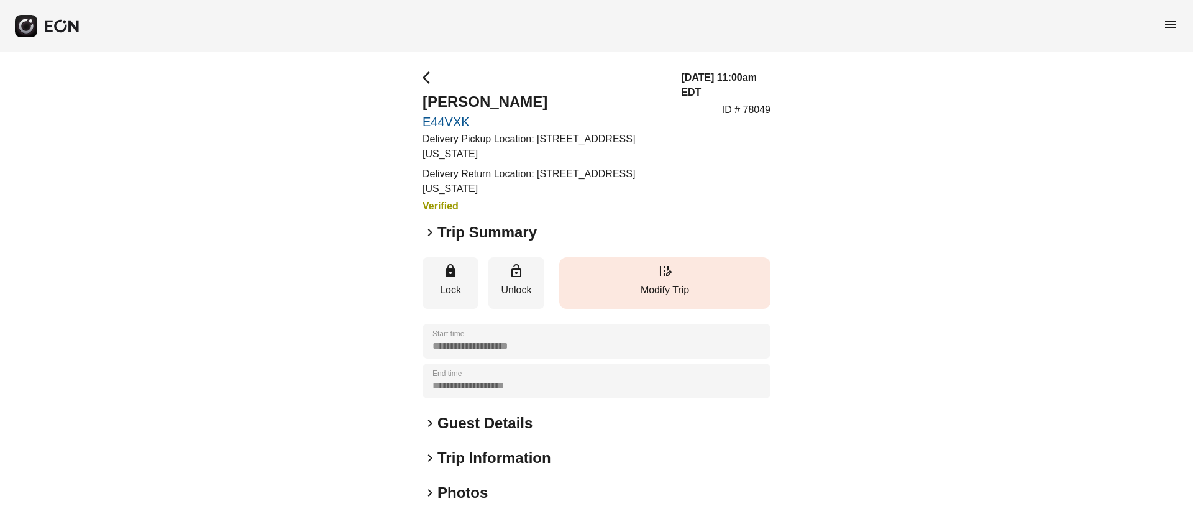
click at [664, 278] on span "edit_road" at bounding box center [664, 270] width 15 height 15
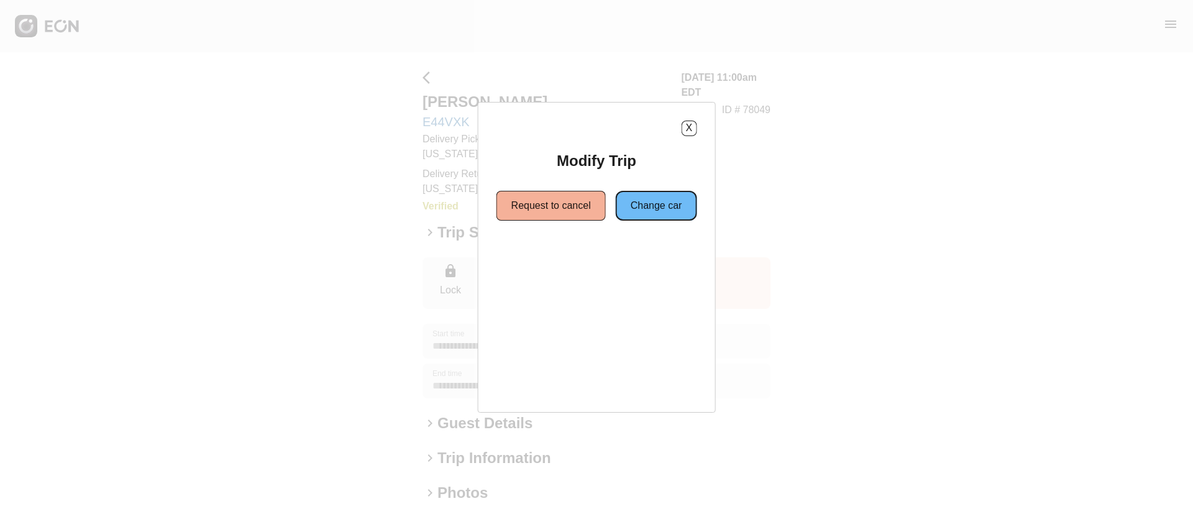
click at [644, 207] on button "Change car" at bounding box center [656, 206] width 81 height 30
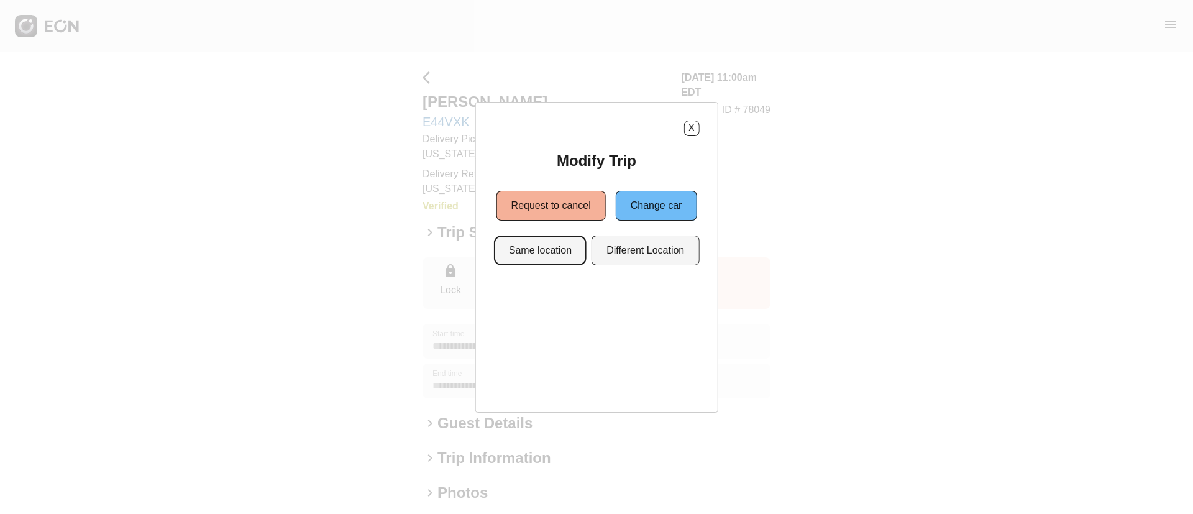
click at [525, 254] on button "Same location" at bounding box center [540, 250] width 93 height 30
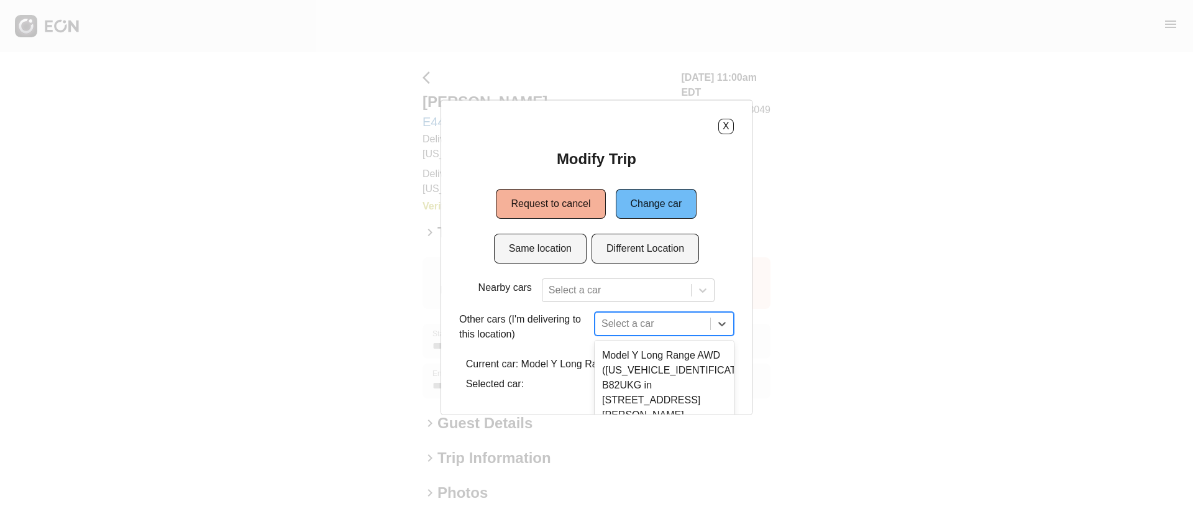
scroll to position [112, 0]
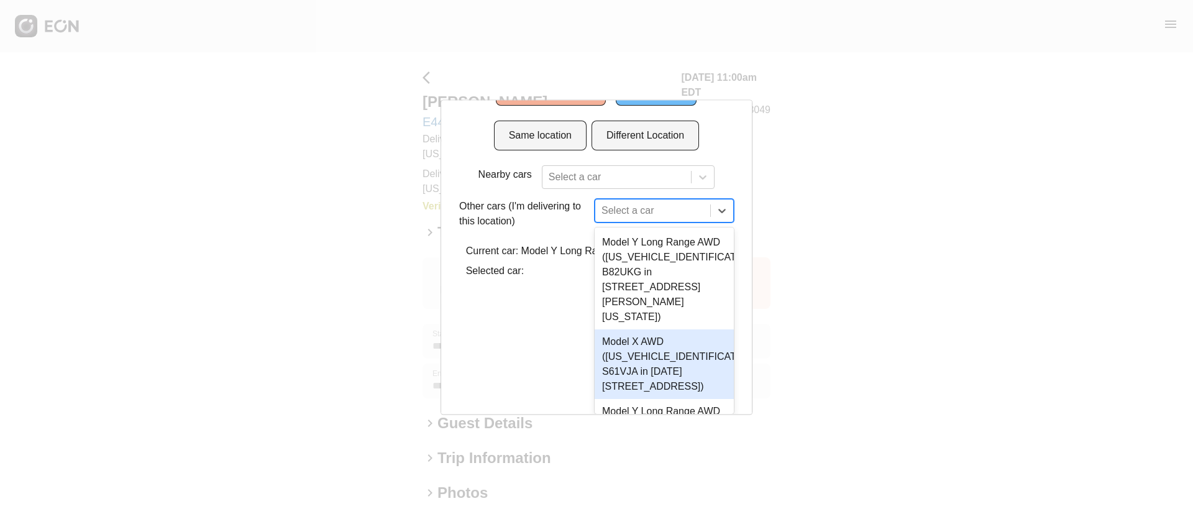
click at [640, 222] on div "3 results available. Use Up and Down to choose options, press Enter to select t…" at bounding box center [663, 211] width 139 height 24
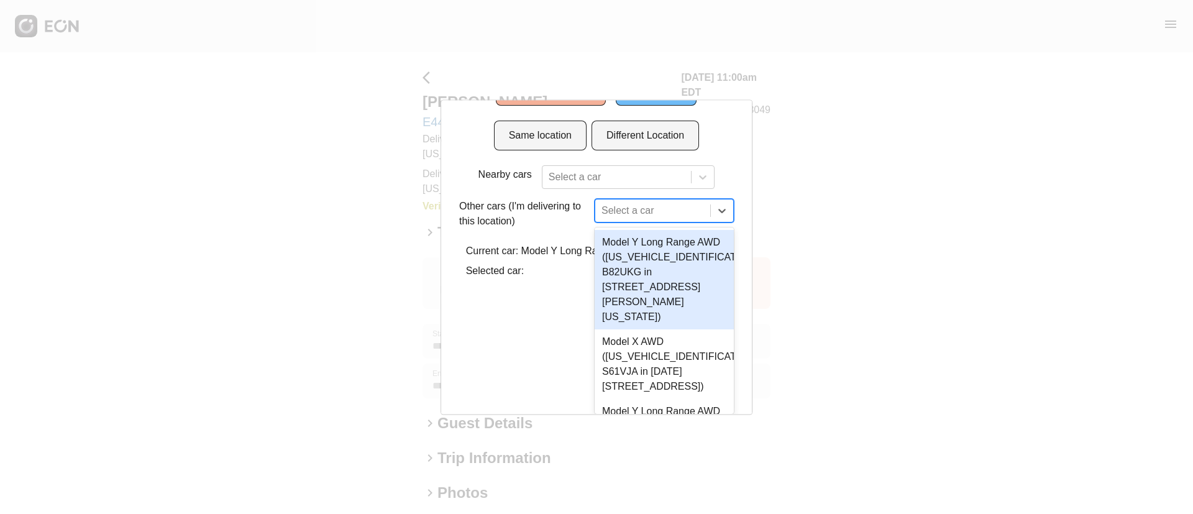
click at [668, 283] on div "Model Y Long Range AWD (7SAYGDEE4NF481330 B82UKG in 45-50 Davis St, New York Ci…" at bounding box center [663, 279] width 139 height 99
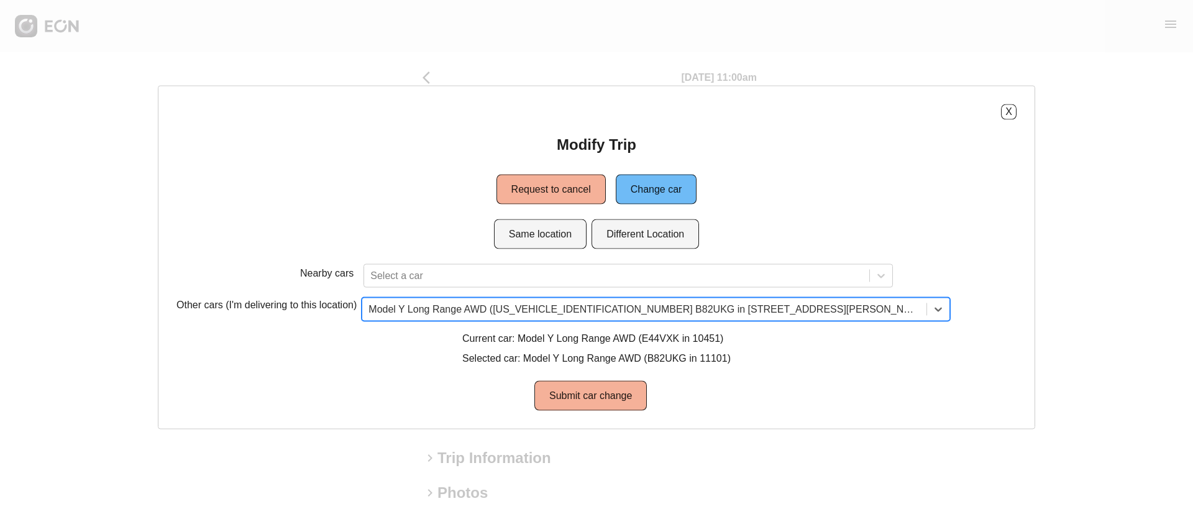
scroll to position [0, 0]
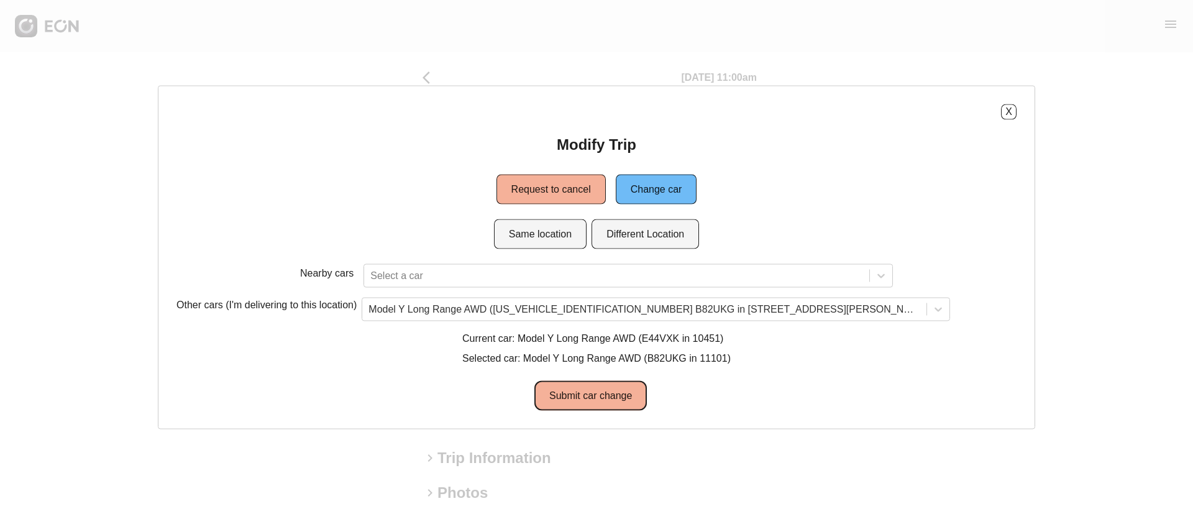
click at [583, 397] on button "Submit car change" at bounding box center [590, 395] width 112 height 30
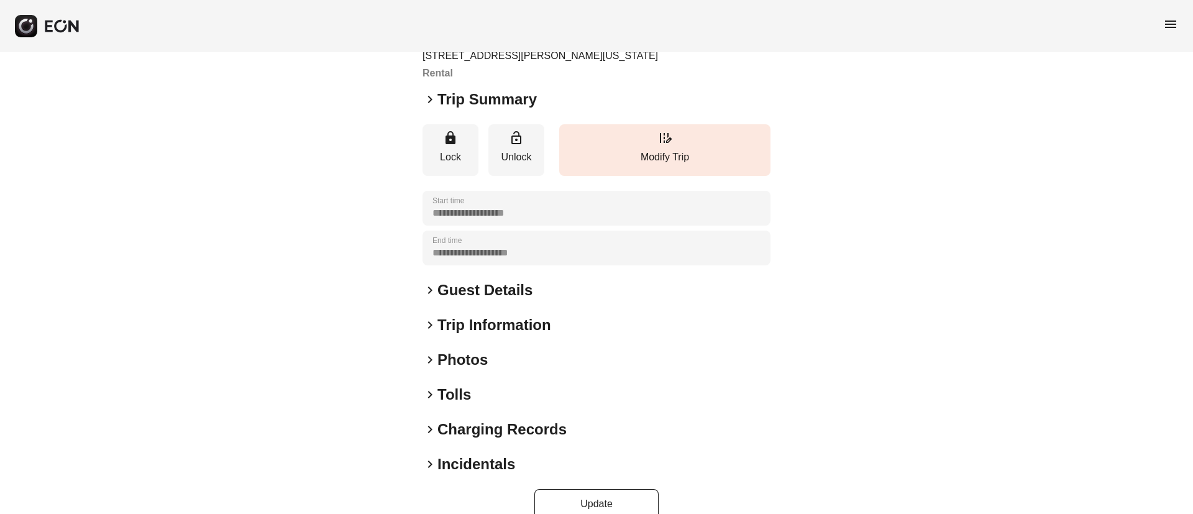
scroll to position [146, 0]
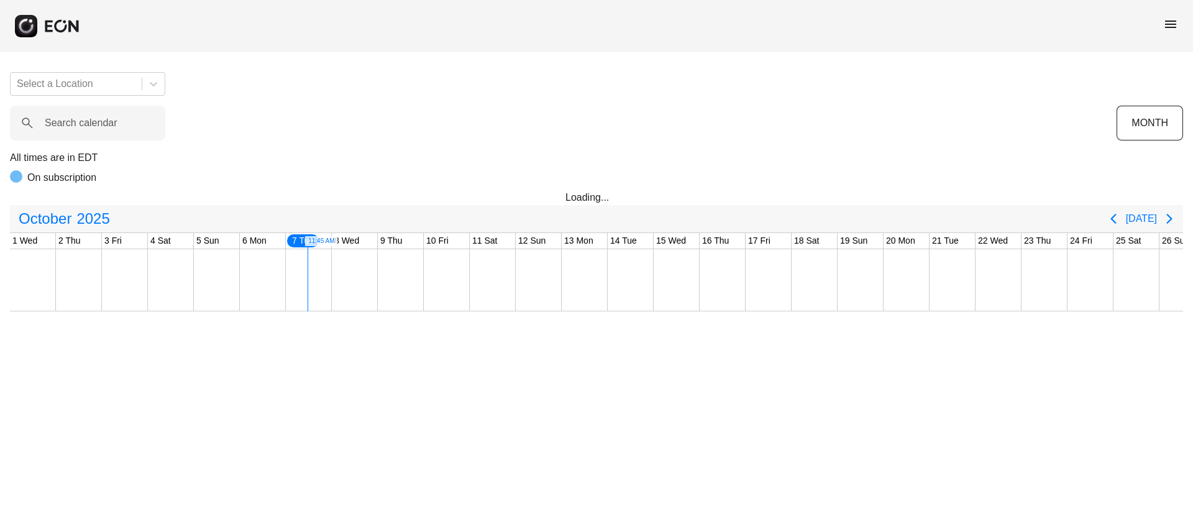
scroll to position [0, 252]
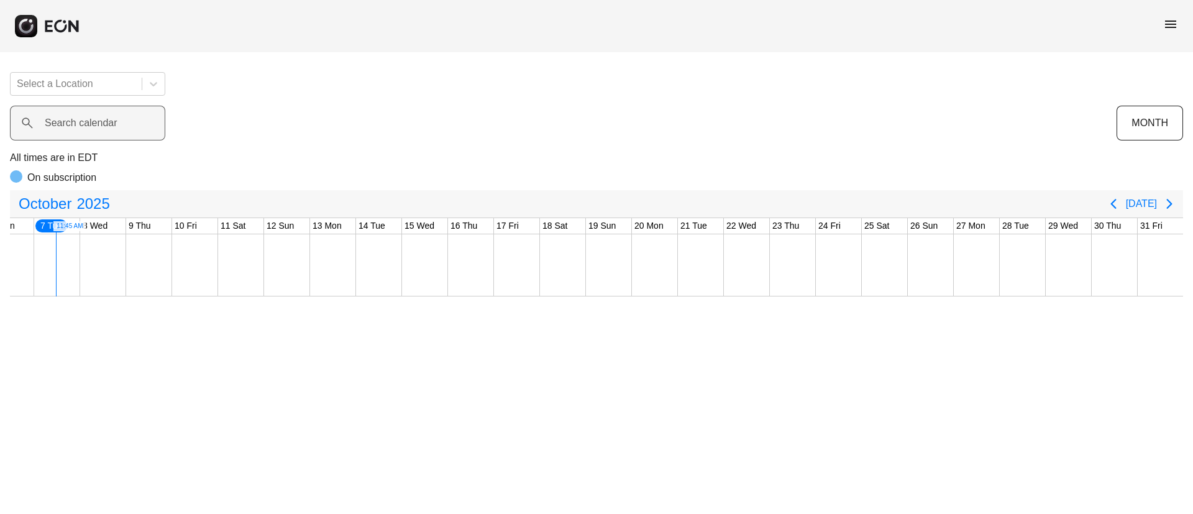
click at [96, 123] on label "Search calendar" at bounding box center [81, 123] width 73 height 15
click at [96, 123] on calendar "Search calendar" at bounding box center [87, 123] width 155 height 35
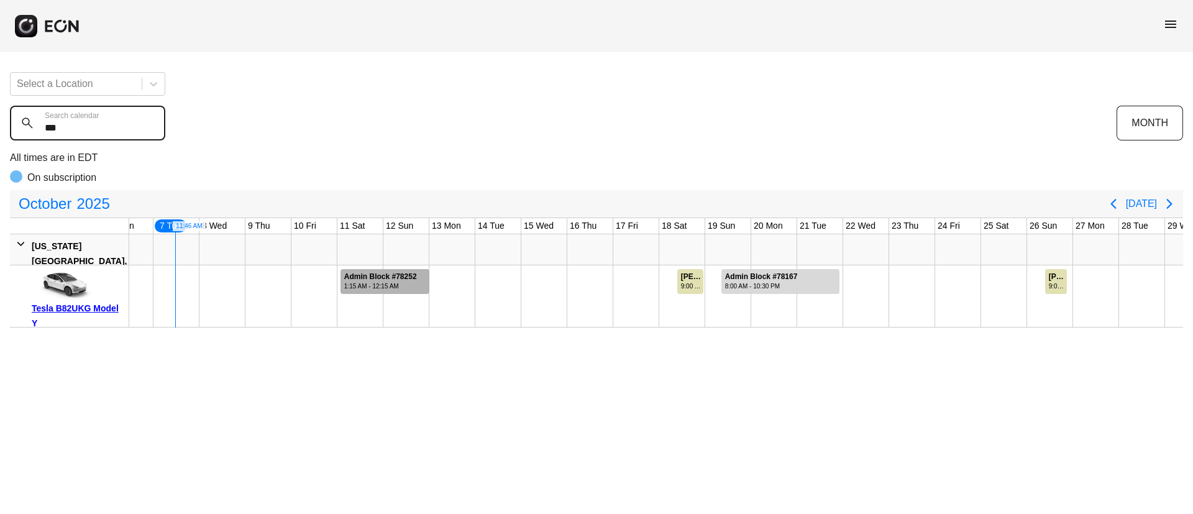
type calendar "***"
click at [381, 273] on div "Admin Block #78252" at bounding box center [380, 276] width 73 height 9
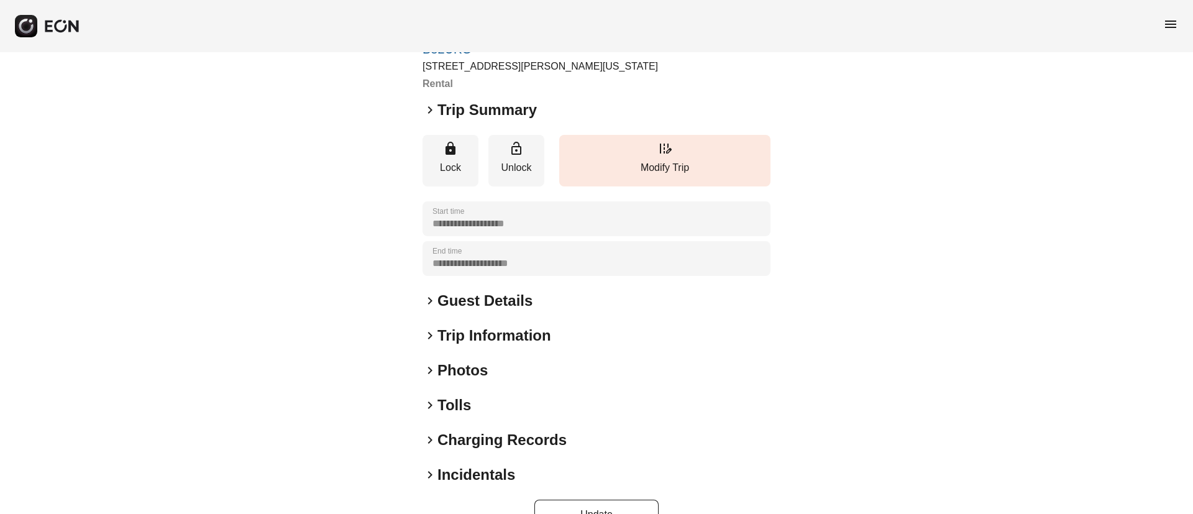
scroll to position [146, 0]
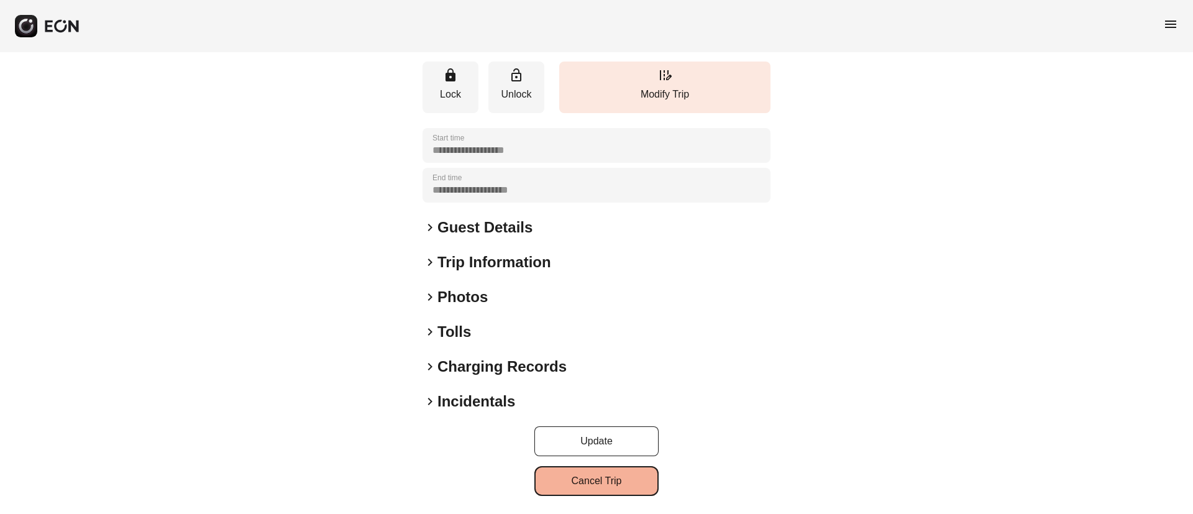
click at [616, 481] on button "Cancel Trip" at bounding box center [596, 481] width 124 height 30
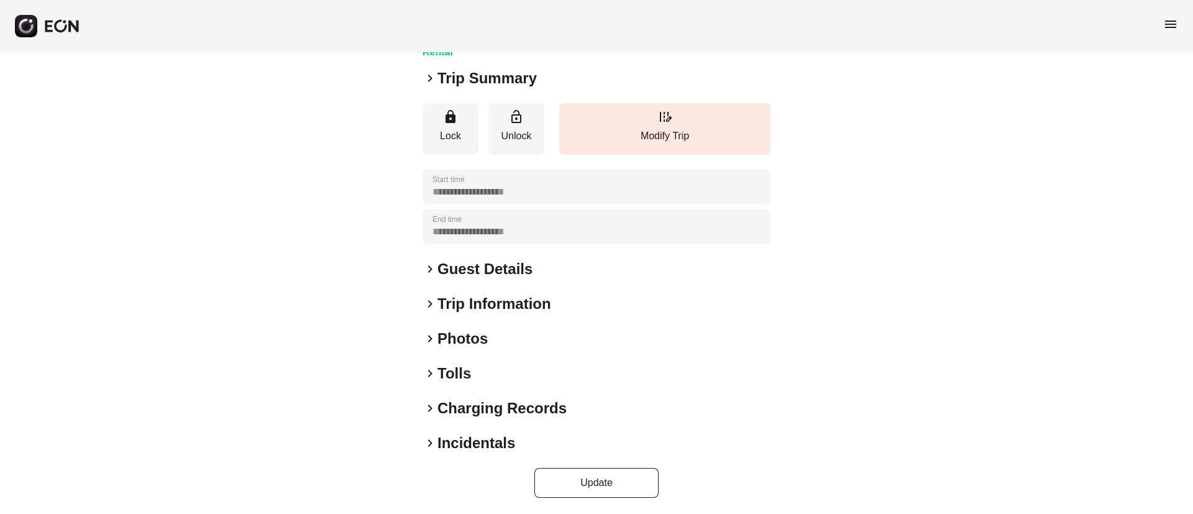
scroll to position [106, 0]
click at [482, 340] on h2 "Photos" at bounding box center [462, 337] width 50 height 20
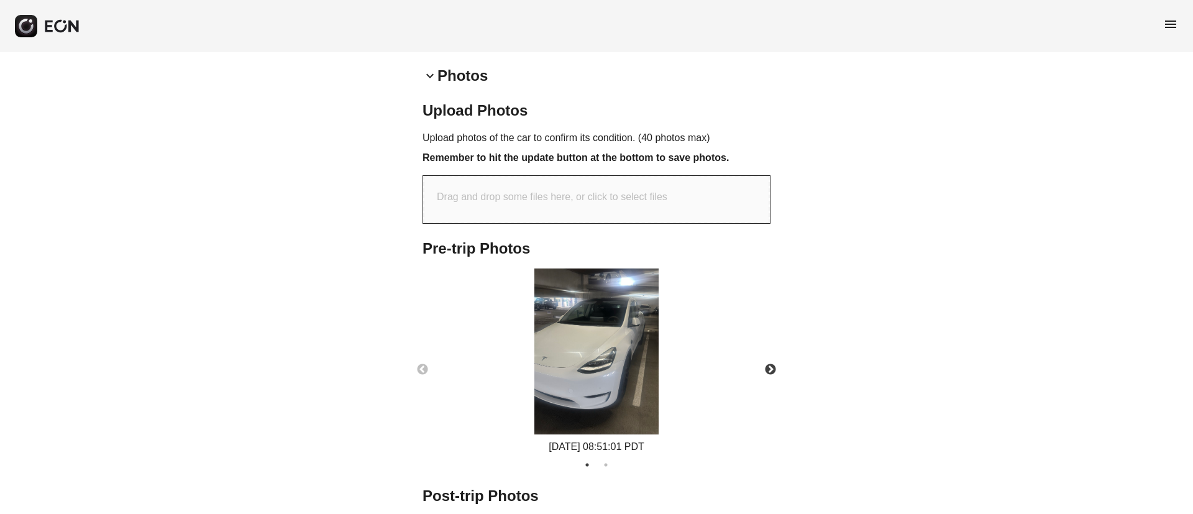
scroll to position [370, 0]
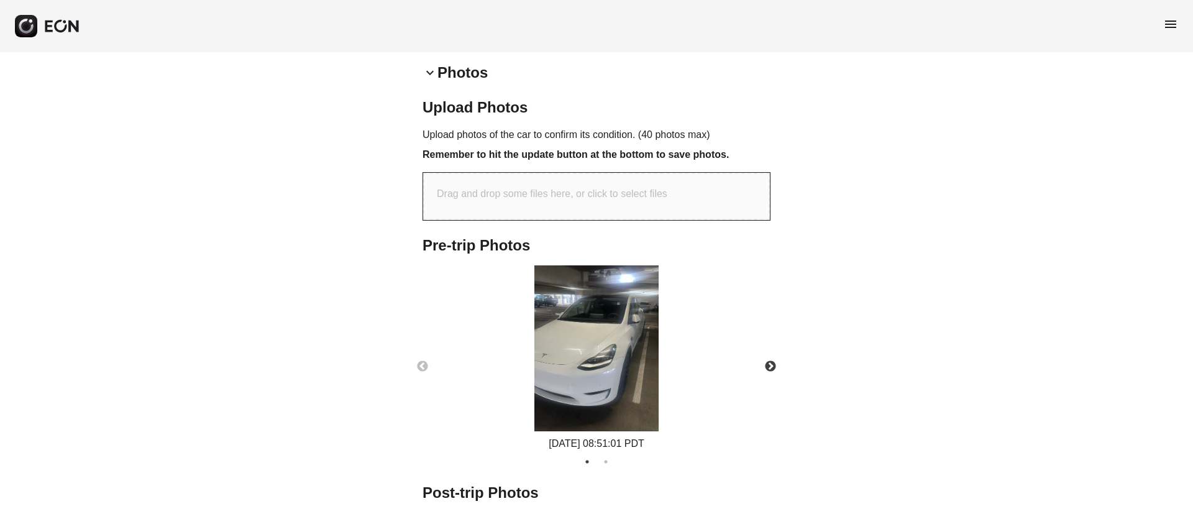
click at [611, 340] on img at bounding box center [596, 348] width 124 height 166
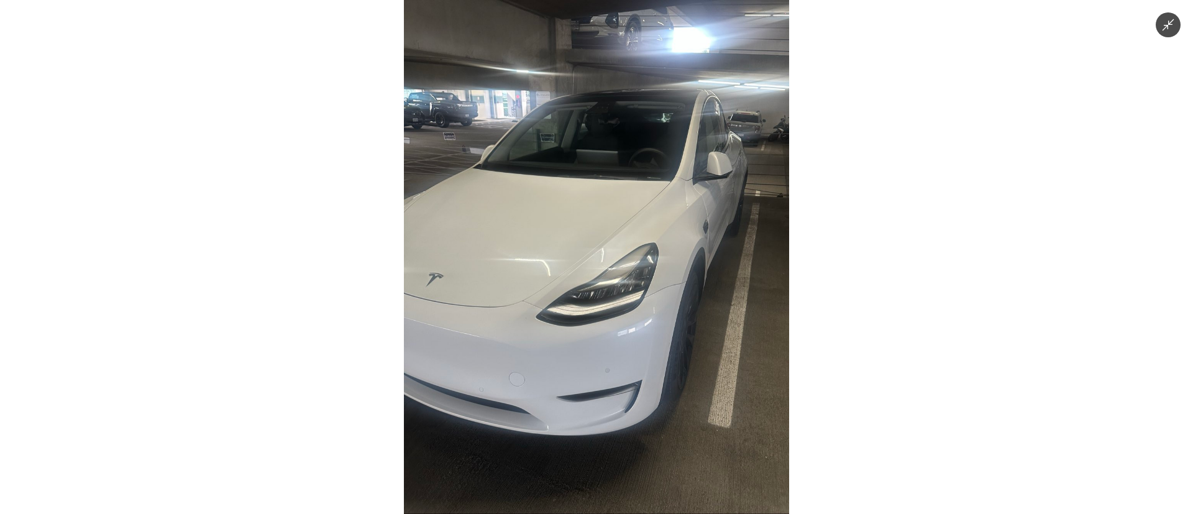
click at [611, 340] on img at bounding box center [596, 257] width 385 height 514
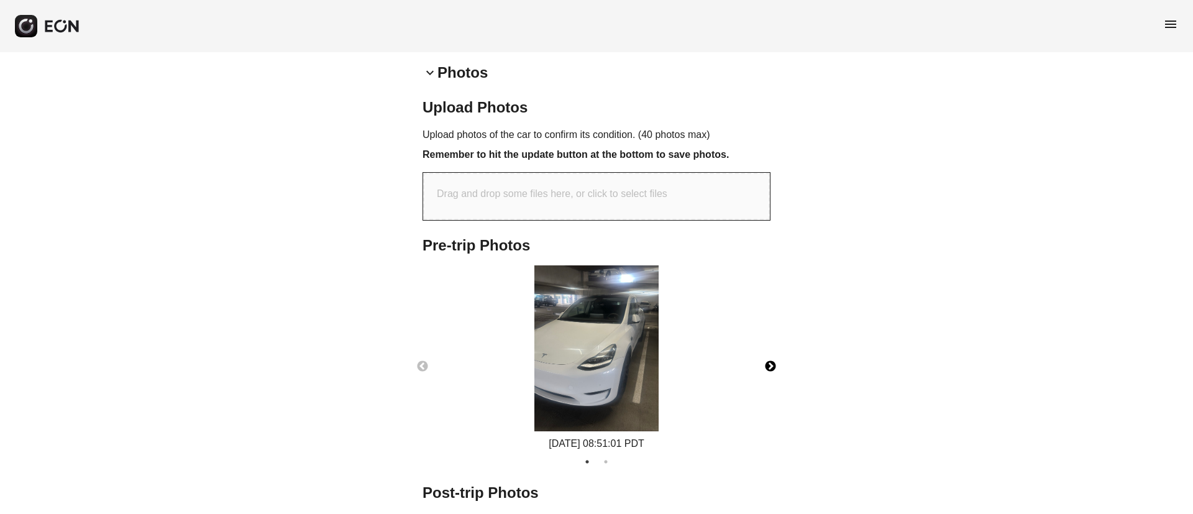
click at [762, 363] on button "Next" at bounding box center [769, 366] width 43 height 43
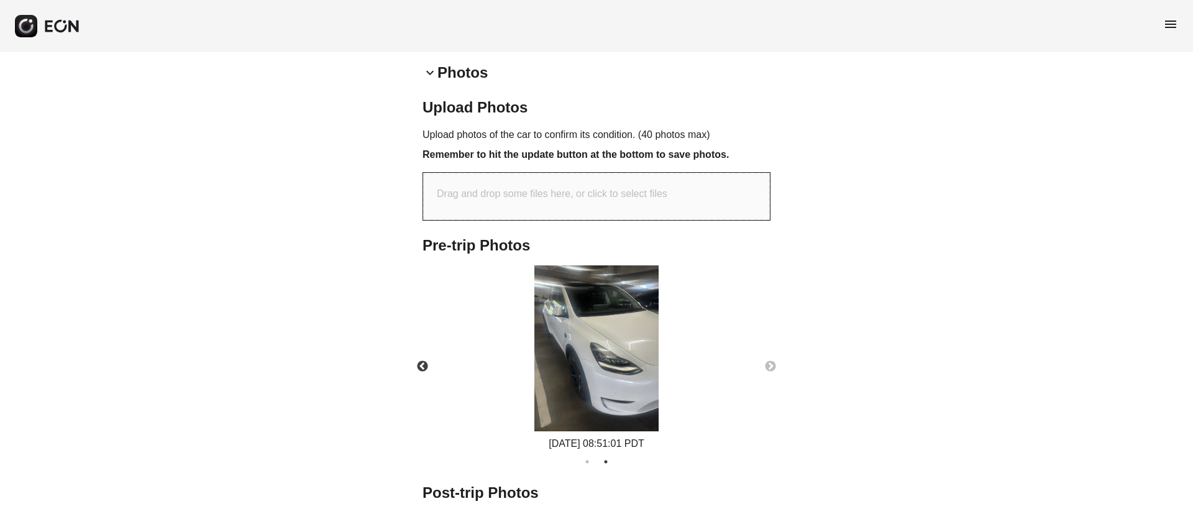
click at [632, 320] on img at bounding box center [596, 348] width 124 height 166
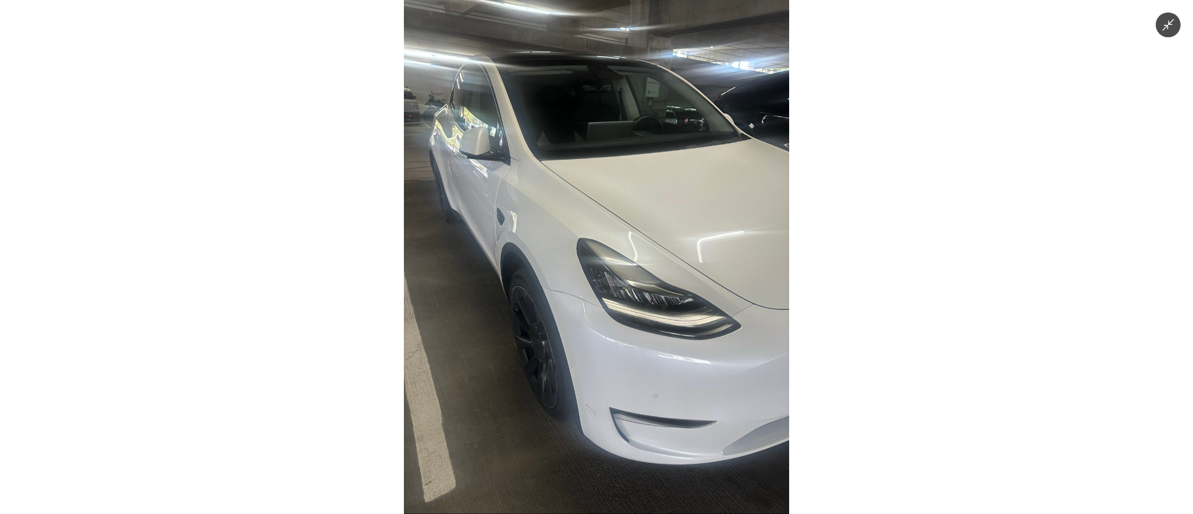
click at [632, 320] on img at bounding box center [596, 257] width 385 height 514
